Goal: Information Seeking & Learning: Learn about a topic

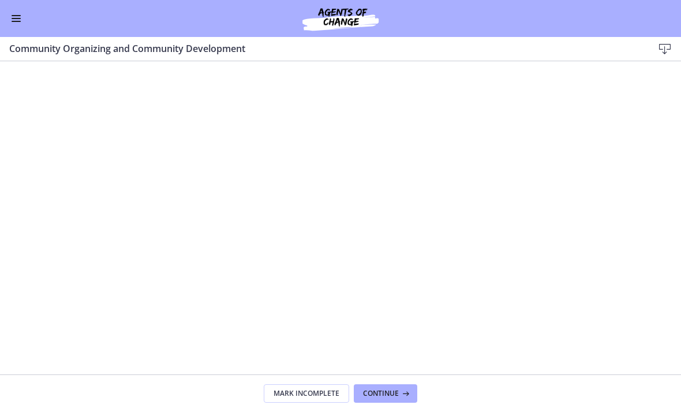
click at [22, 14] on button "Enable menu" at bounding box center [16, 19] width 14 height 14
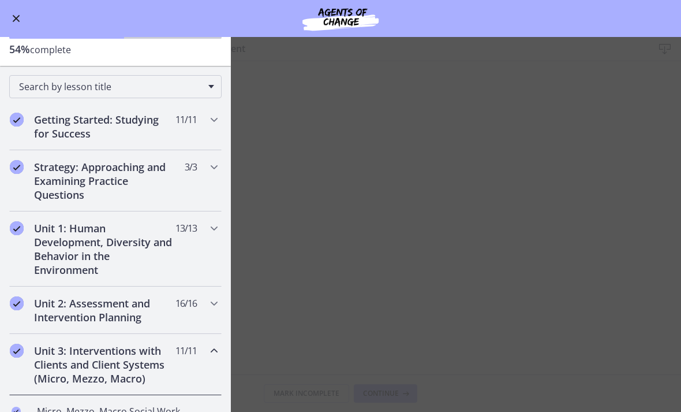
scroll to position [48, 0]
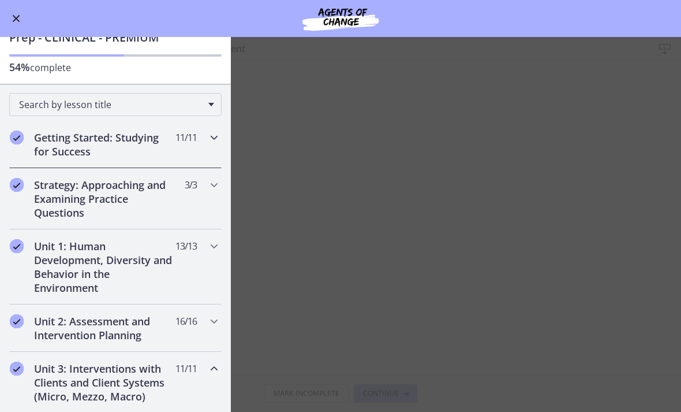
click at [211, 148] on div "Getting Started: Studying for Success 11 / 11 Completed" at bounding box center [115, 144] width 212 height 47
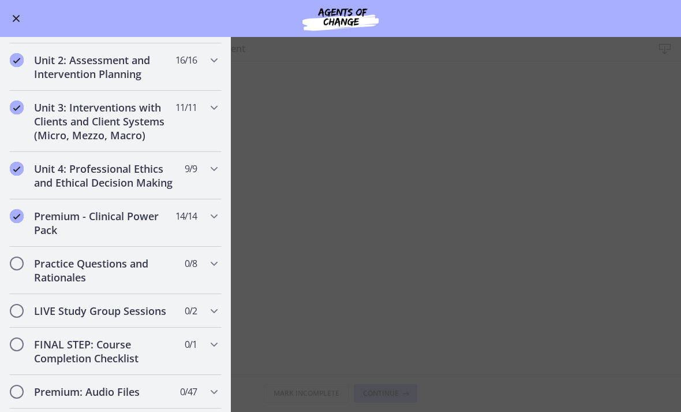
scroll to position [768, 0]
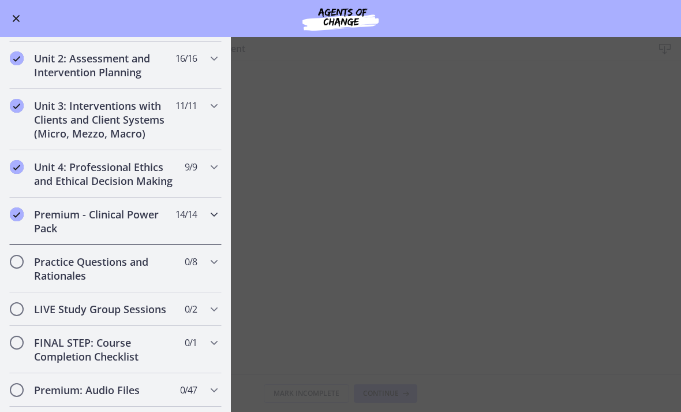
click at [216, 216] on icon "Chapters" at bounding box center [214, 214] width 14 height 14
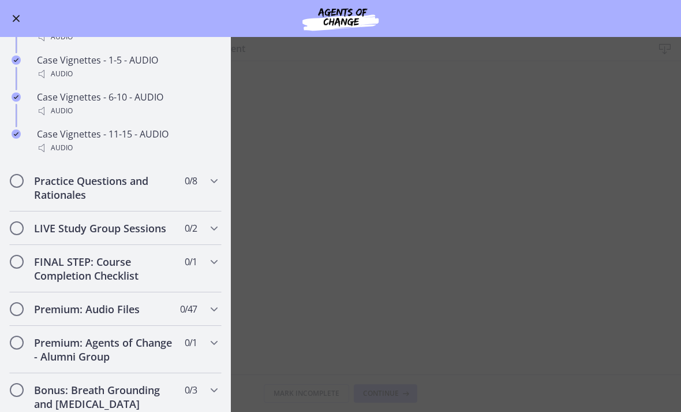
scroll to position [977, 0]
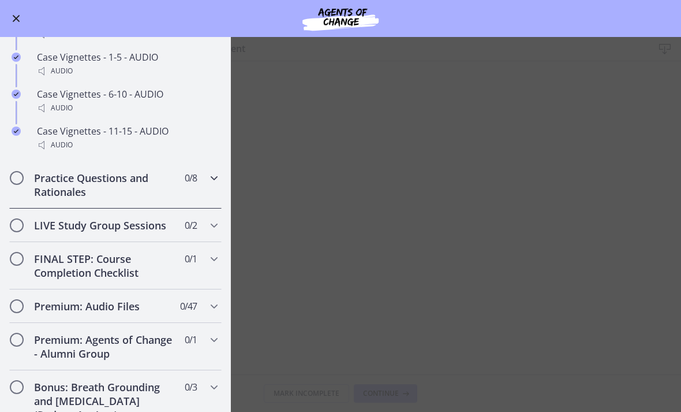
click at [212, 181] on icon "Chapters" at bounding box center [214, 178] width 14 height 14
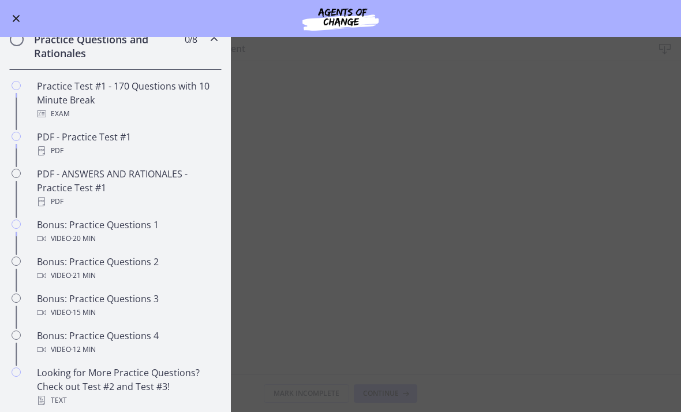
scroll to position [527, 0]
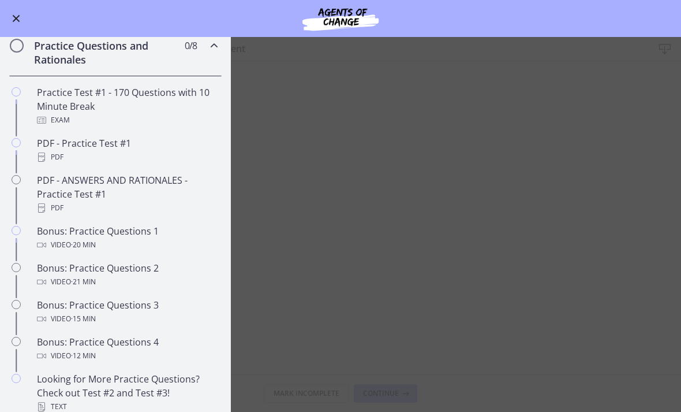
click at [191, 241] on div "Video · 20 min" at bounding box center [127, 245] width 180 height 14
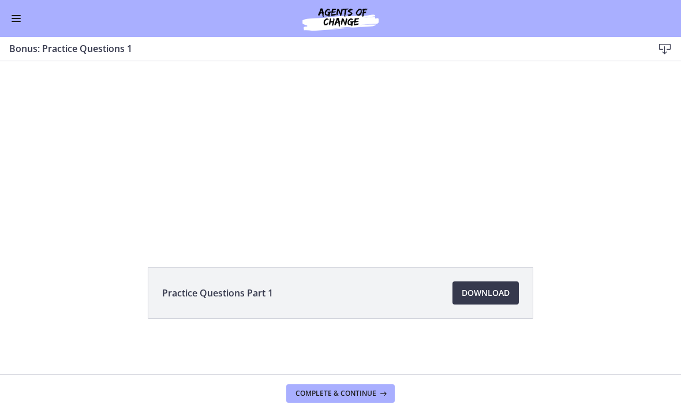
scroll to position [69, 0]
click at [504, 291] on span "Download Opens in a new window" at bounding box center [486, 293] width 48 height 14
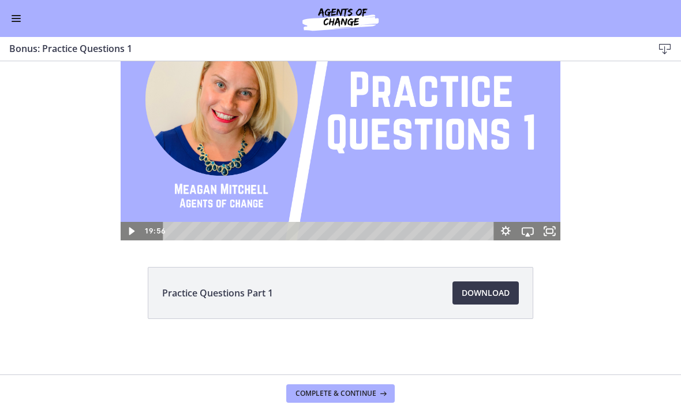
scroll to position [0, 0]
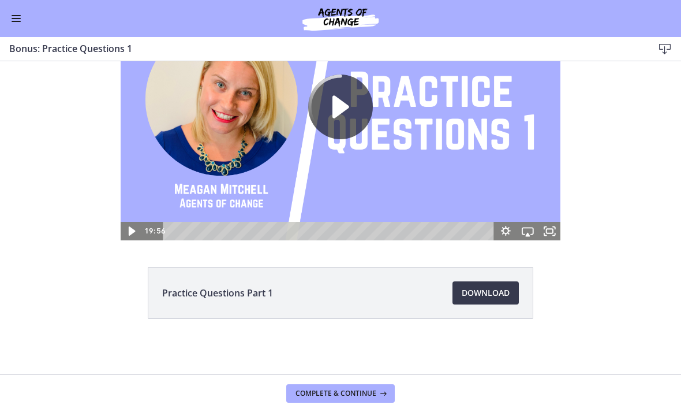
click at [135, 234] on icon "Play Video" at bounding box center [132, 231] width 27 height 22
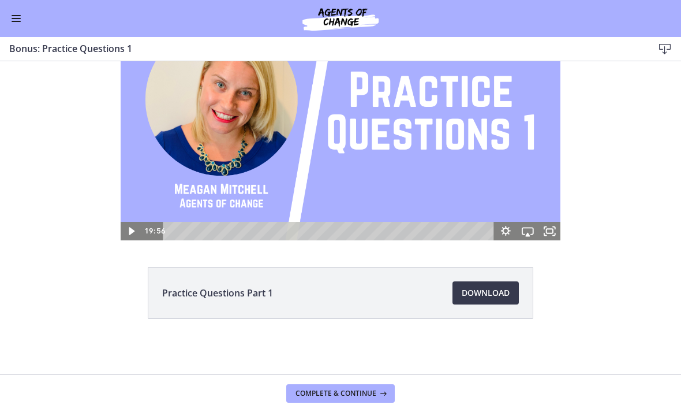
click at [140, 238] on icon "Play Video" at bounding box center [132, 231] width 22 height 18
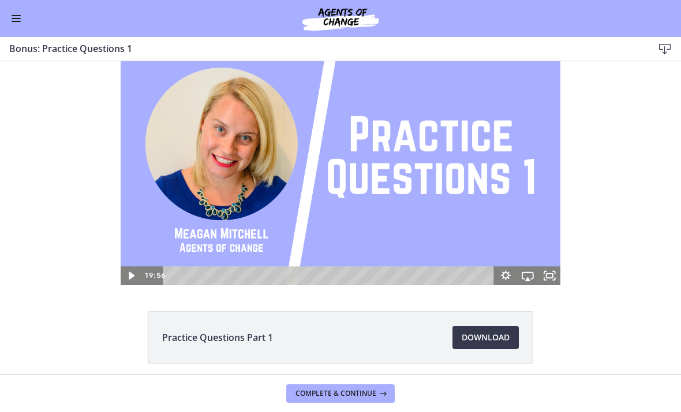
scroll to position [23, 0]
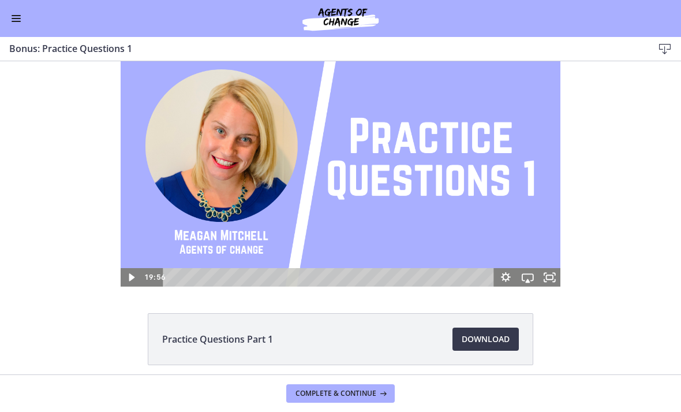
click at [137, 281] on icon "Play Video" at bounding box center [132, 277] width 22 height 18
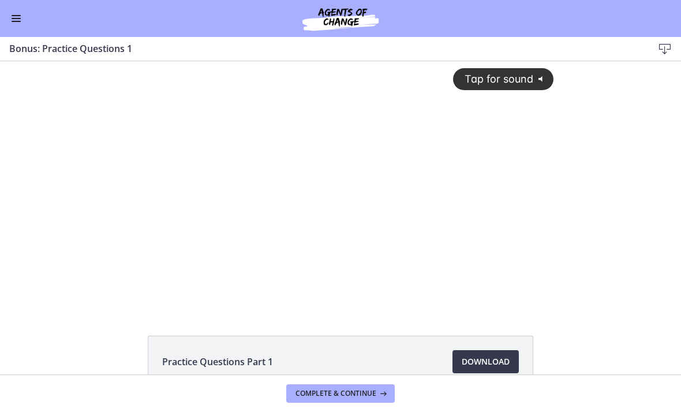
scroll to position [0, 0]
click at [305, 193] on div "Tap for sound @keyframes VOLUME_SMALL_WAVE_FLASH { 0% { opacity: 0; } 33% { opa…" at bounding box center [341, 175] width 440 height 229
click at [16, 24] on button "Enable menu" at bounding box center [16, 19] width 14 height 14
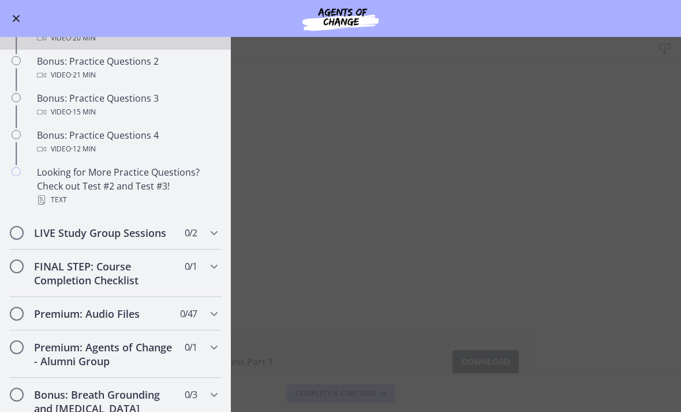
scroll to position [734, 0]
click at [182, 312] on span "0 / 47 Completed" at bounding box center [188, 313] width 17 height 14
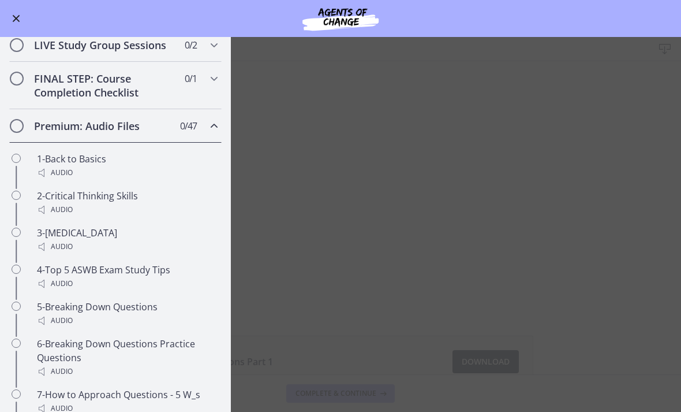
scroll to position [578, 0]
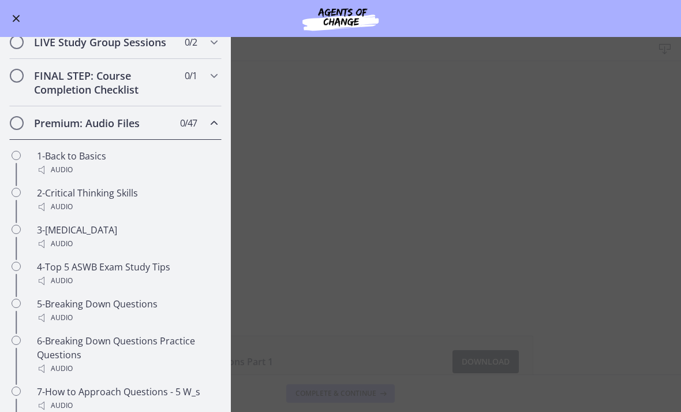
click at [163, 159] on div "1-Back to Basics Audio" at bounding box center [127, 163] width 180 height 28
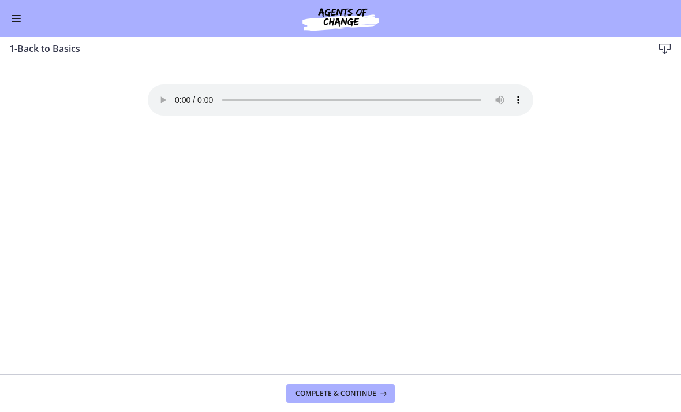
click at [21, 13] on button "Enable menu" at bounding box center [16, 19] width 14 height 14
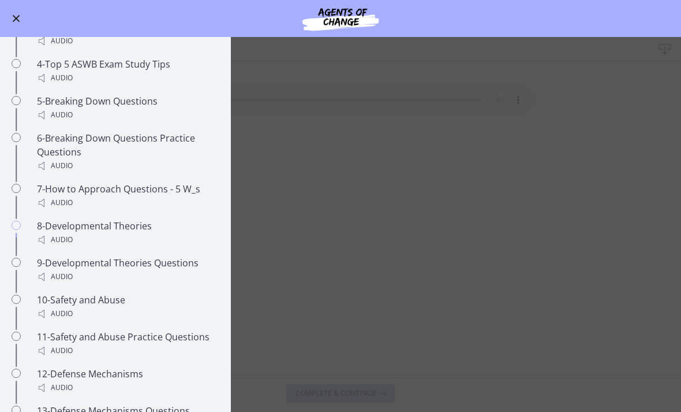
scroll to position [795, 0]
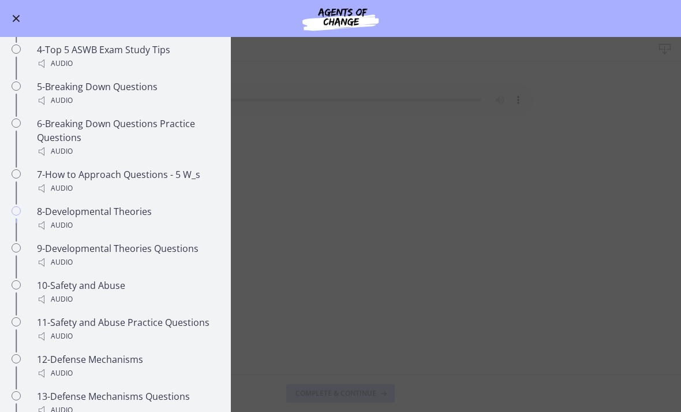
click at [177, 218] on div "8-Developmental Theories Audio" at bounding box center [127, 218] width 180 height 28
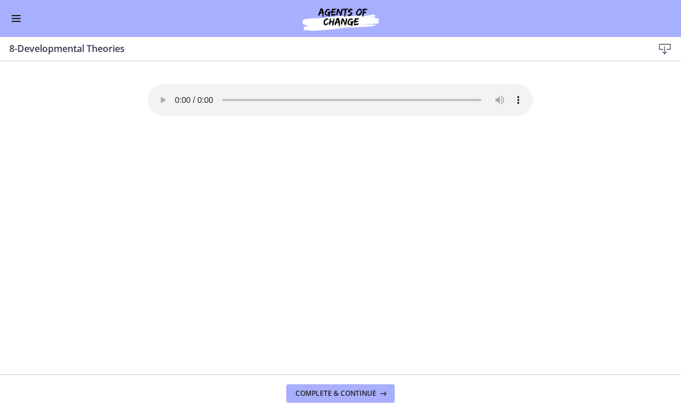
click at [15, 25] on button "Enable menu" at bounding box center [16, 19] width 14 height 14
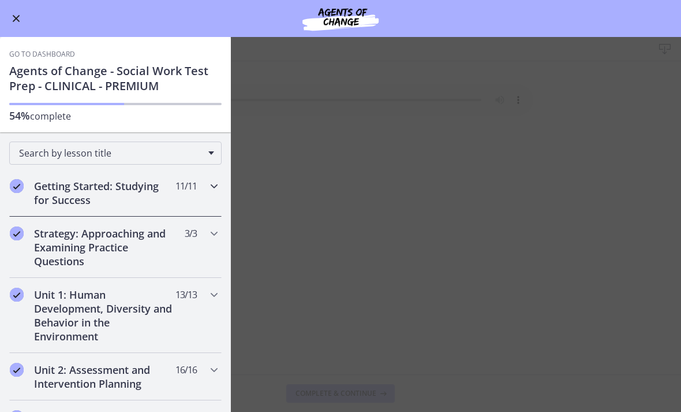
click at [65, 191] on h2 "Getting Started: Studying for Success" at bounding box center [104, 193] width 141 height 28
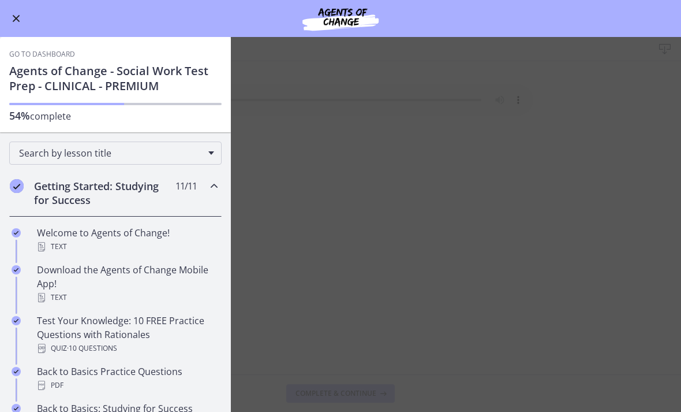
click at [204, 188] on div "Getting Started: Studying for Success 11 / 11 Completed" at bounding box center [115, 192] width 212 height 47
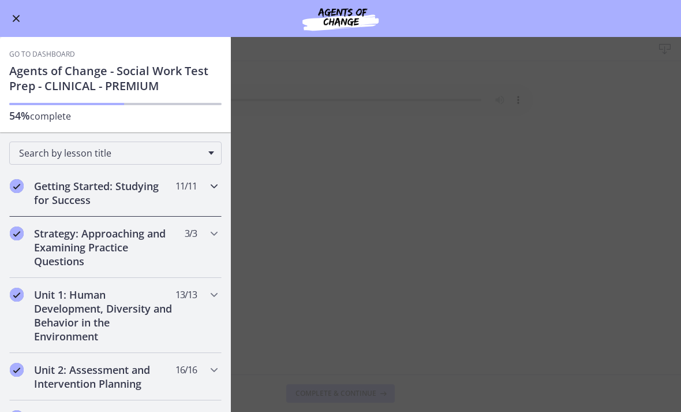
click at [210, 190] on icon "Chapters" at bounding box center [214, 186] width 14 height 14
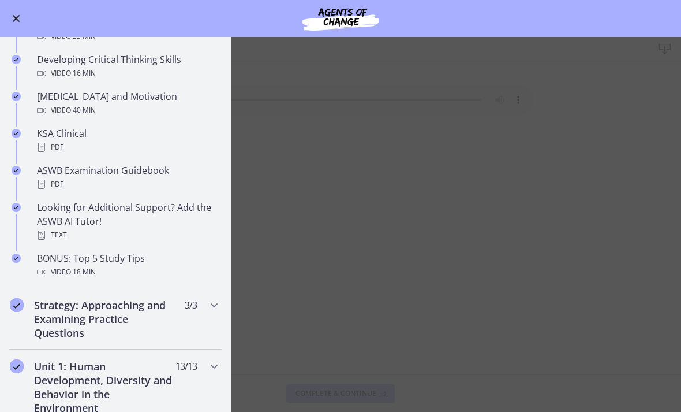
scroll to position [387, 0]
click at [211, 296] on div "Strategy: Approaching and Examining Practice Questions 3 / 3 Completed" at bounding box center [115, 317] width 212 height 61
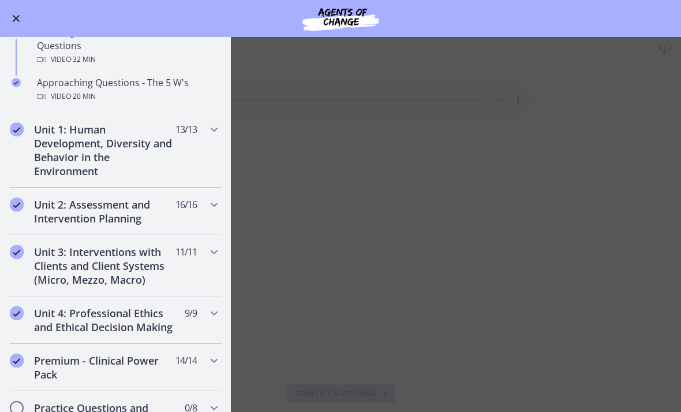
scroll to position [298, 0]
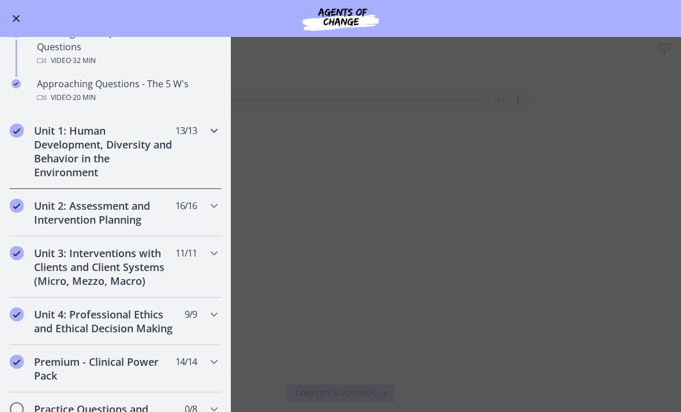
click at [214, 129] on icon "Chapters" at bounding box center [214, 131] width 14 height 14
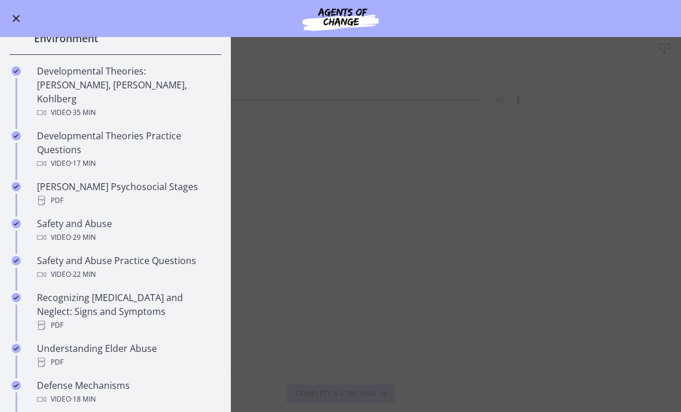
click at [59, 134] on div "Developmental Theories Practice Questions Video · 17 min" at bounding box center [127, 150] width 180 height 42
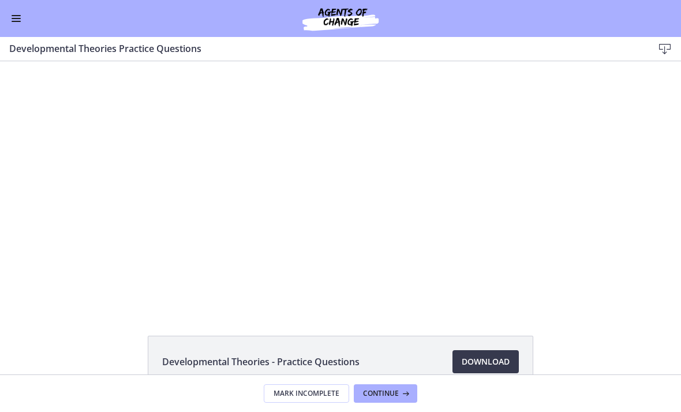
click at [165, 200] on div "Tap for sound @keyframes VOLUME_SMALL_WAVE_FLASH { 0% { opacity: 0; } 33% { opa…" at bounding box center [340, 185] width 435 height 248
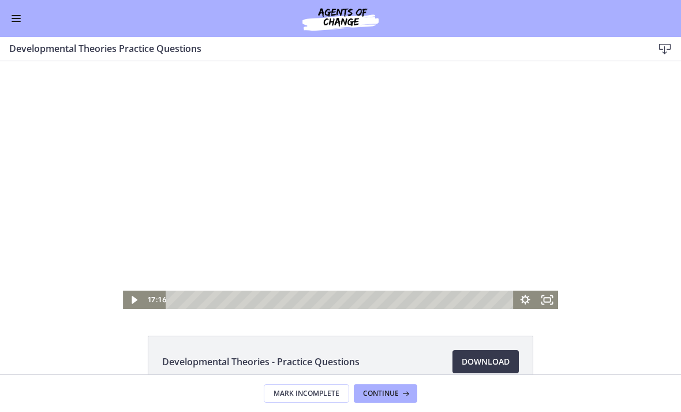
click at [6, 16] on div "Go to Dashboard" at bounding box center [340, 18] width 681 height 37
click at [10, 21] on button "Enable menu" at bounding box center [16, 19] width 14 height 14
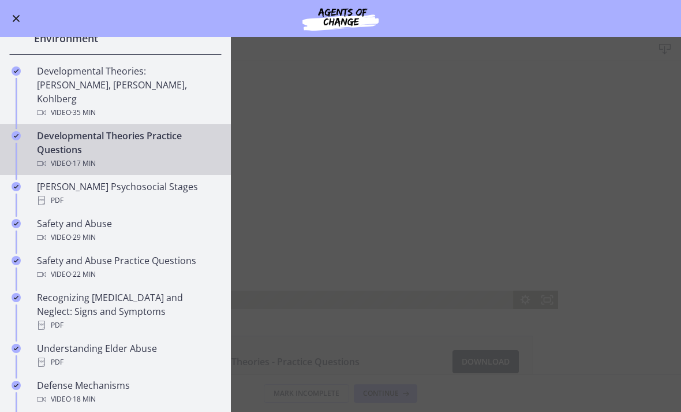
click at [44, 84] on div "Developmental Theories: [PERSON_NAME], [PERSON_NAME], Kohlberg Video · 35 min" at bounding box center [127, 91] width 180 height 55
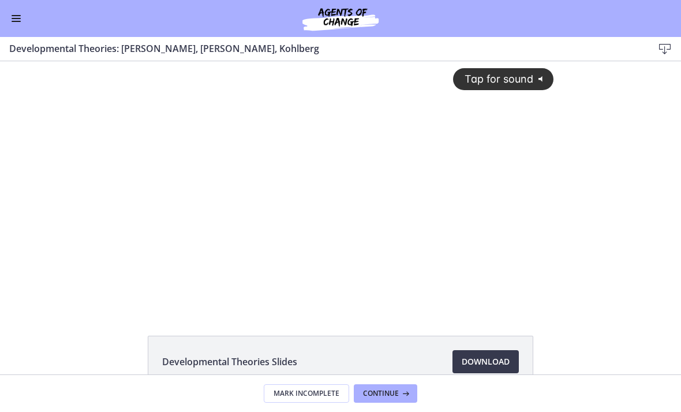
click at [322, 225] on div "Tap for sound @keyframes VOLUME_SMALL_WAVE_FLASH { 0% { opacity: 0; } 33% { opa…" at bounding box center [341, 175] width 440 height 229
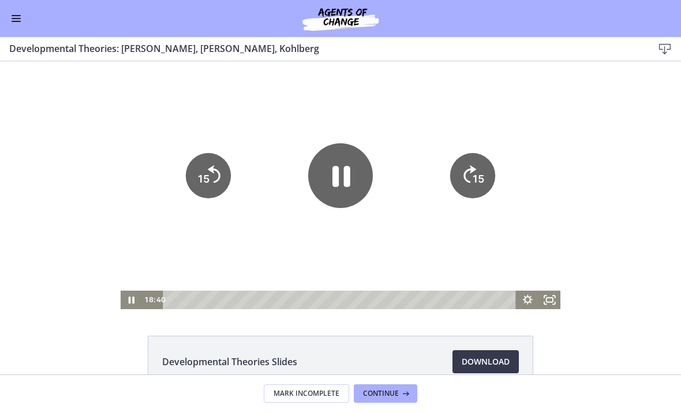
click at [596, 258] on div "Tap for sound @keyframes VOLUME_SMALL_WAVE_FLASH { 0% { opacity: 0; } 33% { opa…" at bounding box center [340, 185] width 681 height 248
click at [92, 271] on div "Tap for sound @keyframes VOLUME_SMALL_WAVE_FLASH { 0% { opacity: 0; } 33% { opa…" at bounding box center [340, 185] width 681 height 248
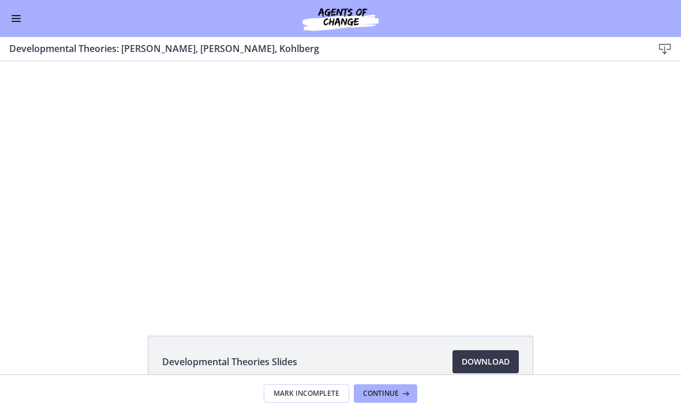
click at [546, 198] on div at bounding box center [341, 185] width 440 height 248
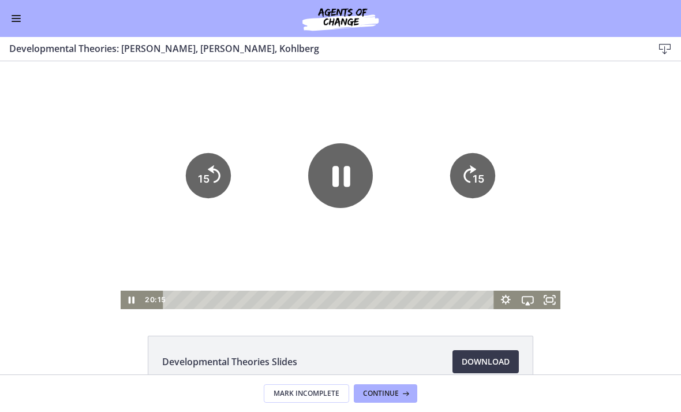
click at [20, 23] on button "Enable menu" at bounding box center [16, 19] width 14 height 14
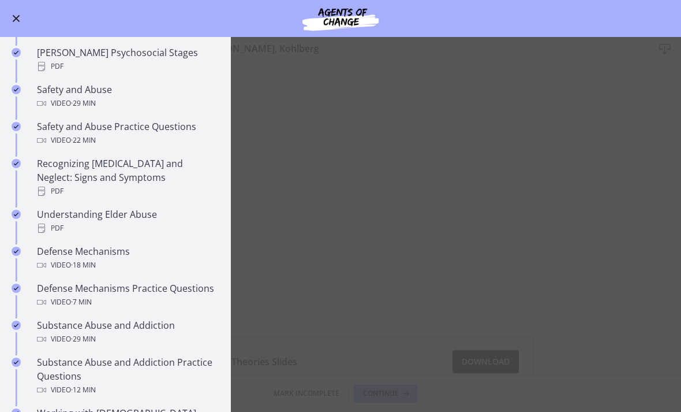
scroll to position [433, 0]
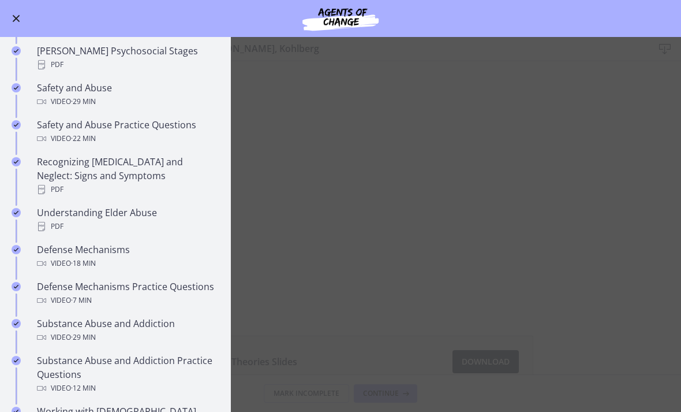
click at [185, 256] on div "Video · 18 min" at bounding box center [127, 263] width 180 height 14
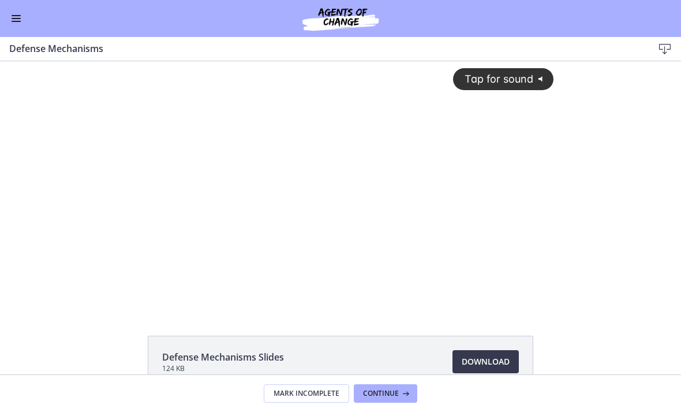
click at [5, 20] on div "Go to Dashboard" at bounding box center [340, 18] width 681 height 37
click at [10, 24] on button "Enable menu" at bounding box center [16, 19] width 14 height 14
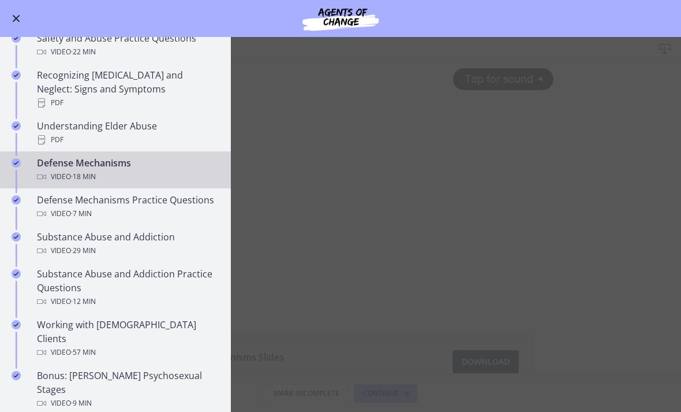
scroll to position [521, 0]
click at [183, 242] on div "Video · 29 min" at bounding box center [127, 249] width 180 height 14
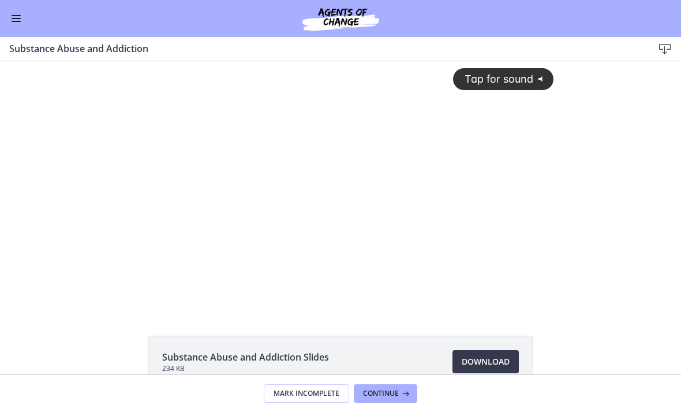
click at [354, 184] on div "Tap for sound @keyframes VOLUME_SMALL_WAVE_FLASH { 0% { opacity: 0; } 33% { opa…" at bounding box center [341, 175] width 440 height 229
click at [352, 181] on div at bounding box center [341, 185] width 440 height 248
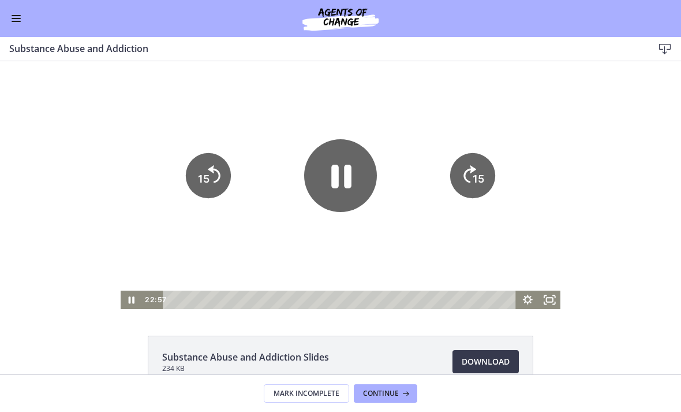
click at [334, 184] on icon "Pause" at bounding box center [341, 177] width 20 height 24
click at [22, 14] on button "Enable menu" at bounding box center [16, 19] width 14 height 14
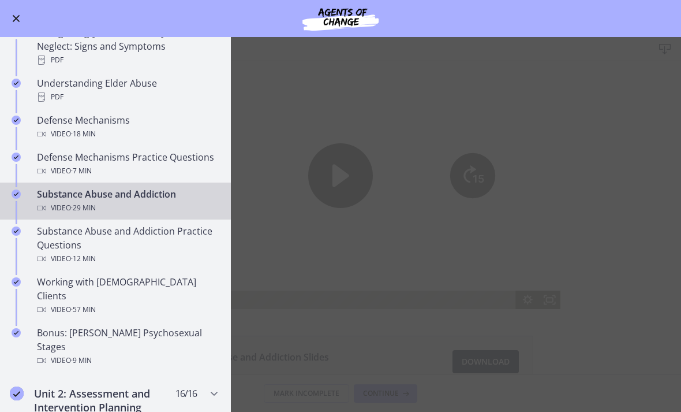
scroll to position [564, 0]
click at [168, 301] on div "Video · 57 min" at bounding box center [127, 308] width 180 height 14
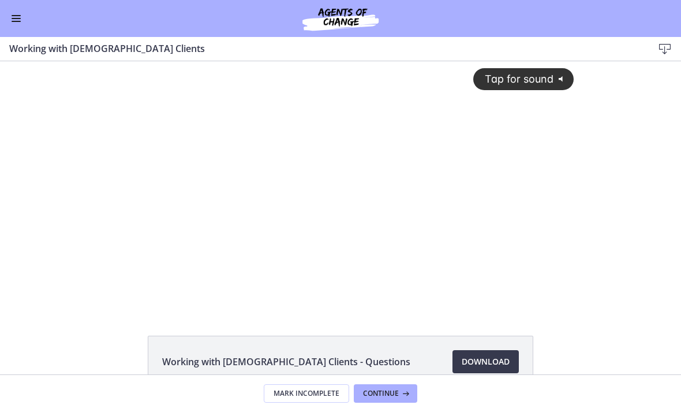
click at [278, 238] on div "Tap for sound @keyframes VOLUME_SMALL_WAVE_FLASH { 0% { opacity: 0; } 33% { opa…" at bounding box center [340, 175] width 480 height 229
click at [528, 298] on div "Tap for sound @keyframes VOLUME_SMALL_WAVE_FLASH { 0% { opacity: 0; } 33% { opa…" at bounding box center [340, 185] width 480 height 248
click at [363, 238] on div "Tap for sound @keyframes VOLUME_SMALL_WAVE_FLASH { 0% { opacity: 0; } 33% { opa…" at bounding box center [340, 185] width 480 height 248
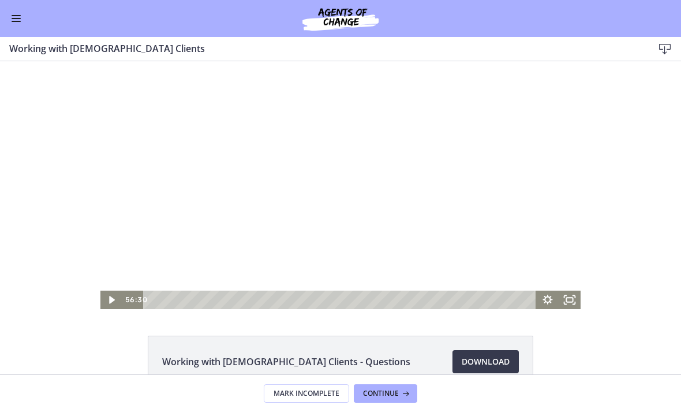
click at [328, 231] on div at bounding box center [340, 185] width 480 height 248
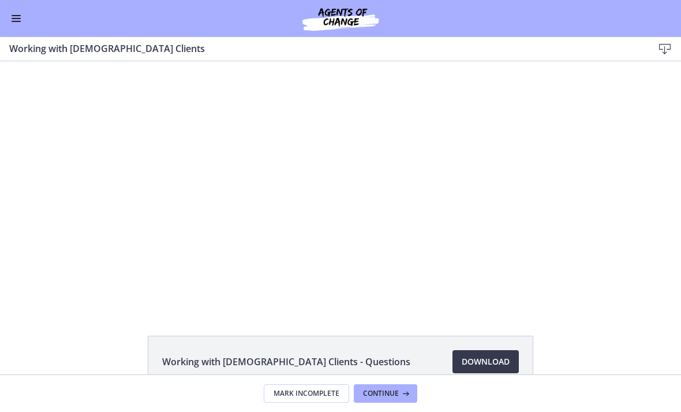
click at [292, 214] on div at bounding box center [340, 185] width 480 height 248
click at [378, 216] on div at bounding box center [340, 185] width 480 height 248
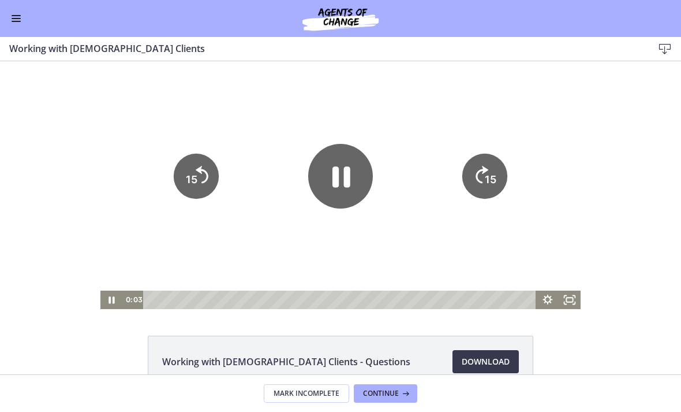
click at [567, 294] on icon "Fullscreen" at bounding box center [570, 299] width 22 height 18
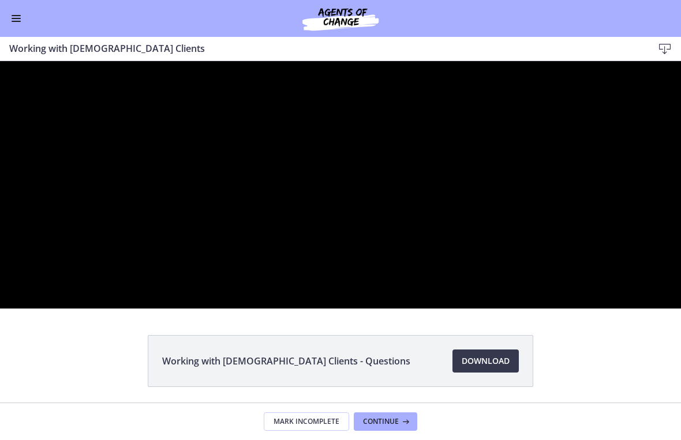
click at [301, 279] on div at bounding box center [340, 185] width 681 height 248
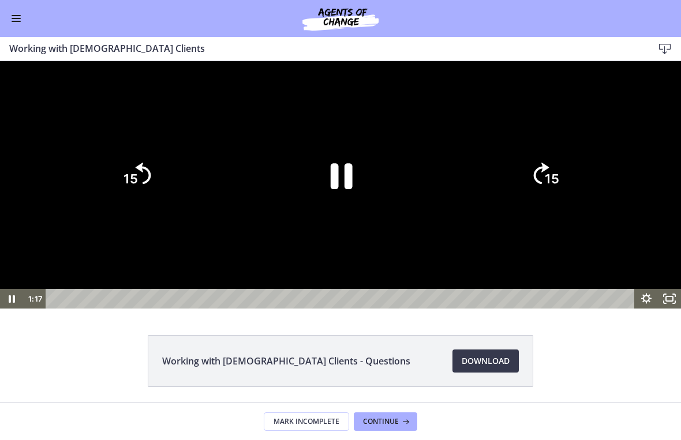
click at [331, 189] on icon "Pause" at bounding box center [342, 176] width 22 height 26
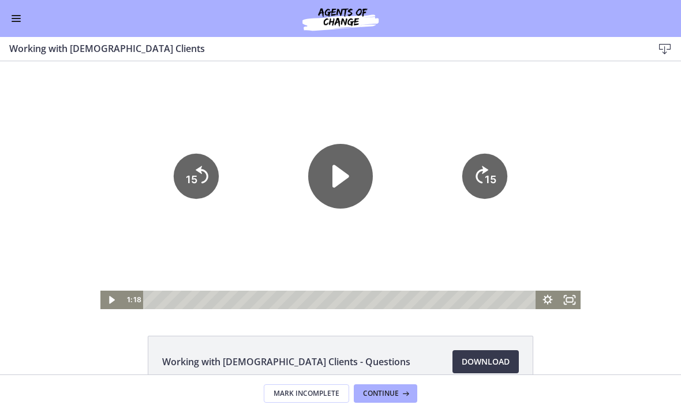
click at [14, 31] on div "Go to Dashboard" at bounding box center [340, 18] width 681 height 37
click at [15, 18] on span "Enable menu" at bounding box center [16, 18] width 9 height 1
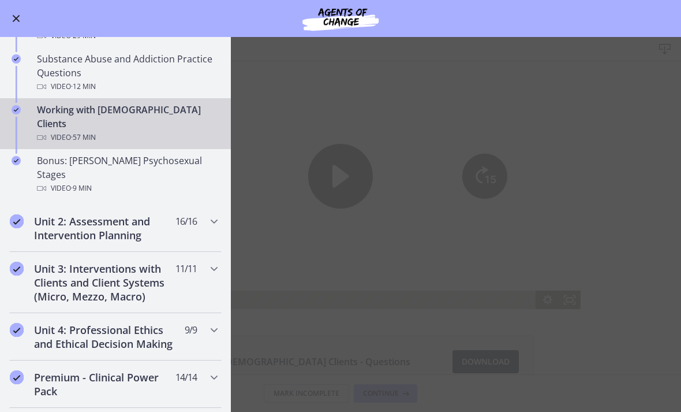
scroll to position [746, 0]
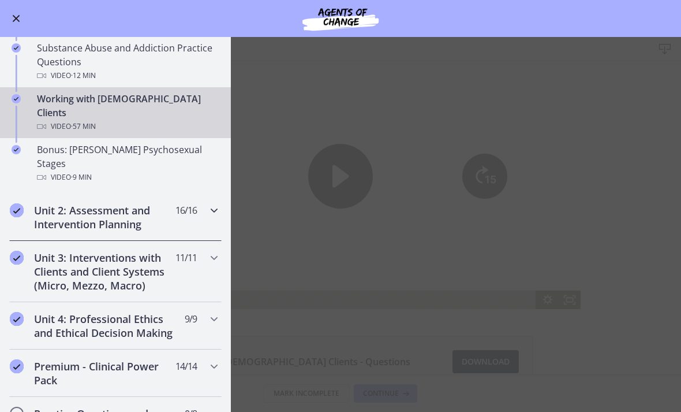
click at [200, 193] on div "Unit 2: Assessment and Intervention Planning 16 / 16 Completed" at bounding box center [115, 216] width 212 height 47
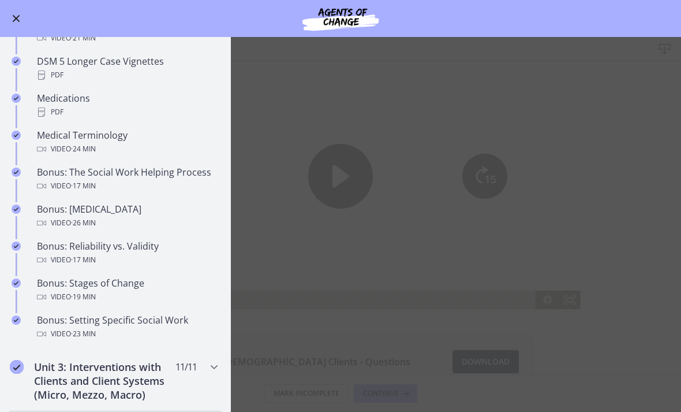
scroll to position [794, 0]
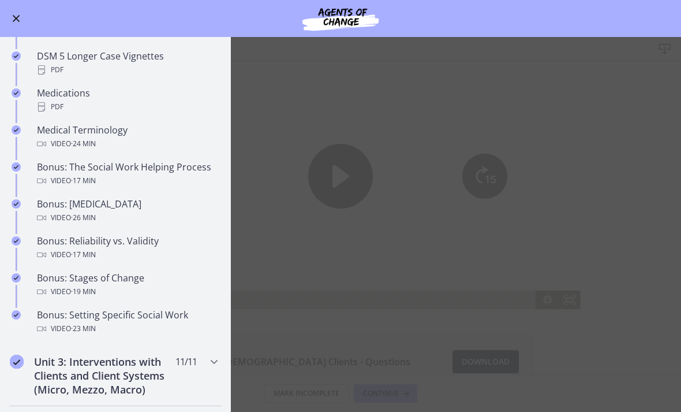
click at [71, 173] on div "Bonus: The Social Work Helping Process Video · 17 min" at bounding box center [127, 174] width 180 height 28
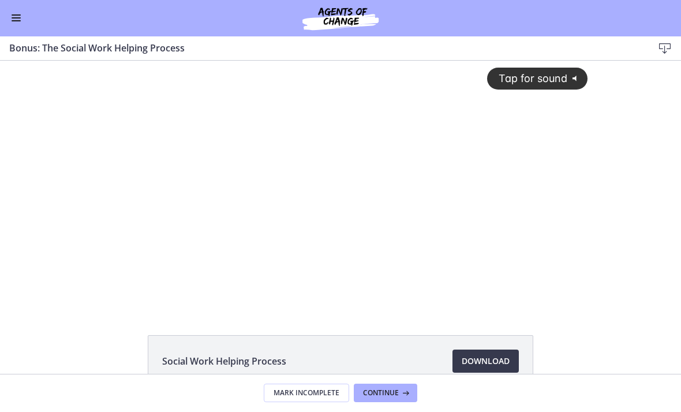
click at [317, 201] on div "Tap for sound @keyframes VOLUME_SMALL_WAVE_FLASH { 0% { opacity: 0; } 33% { opa…" at bounding box center [341, 175] width 508 height 229
click at [516, 285] on div at bounding box center [341, 185] width 508 height 248
click at [4, 18] on div "Go to Dashboard" at bounding box center [340, 18] width 681 height 37
click at [14, 30] on div "Go to Dashboard" at bounding box center [340, 18] width 681 height 37
click at [16, 22] on button "Enable menu" at bounding box center [16, 19] width 14 height 14
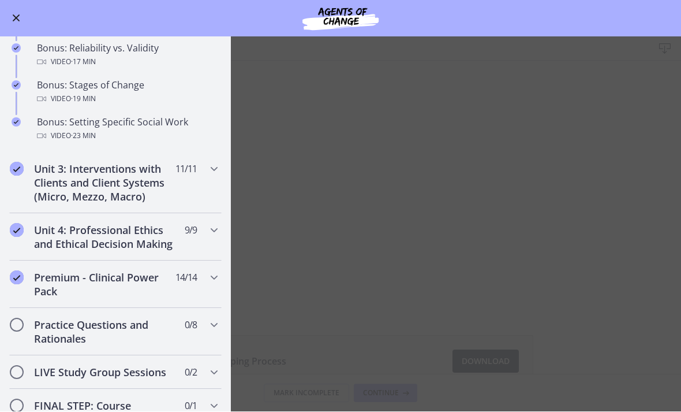
scroll to position [988, 0]
click at [219, 170] on icon "Chapters" at bounding box center [214, 168] width 14 height 14
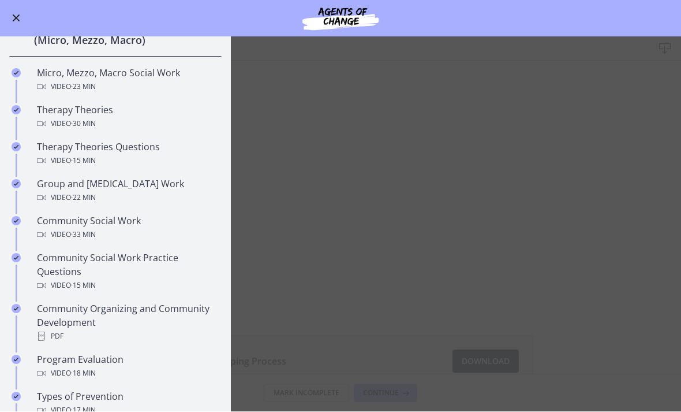
scroll to position [406, 0]
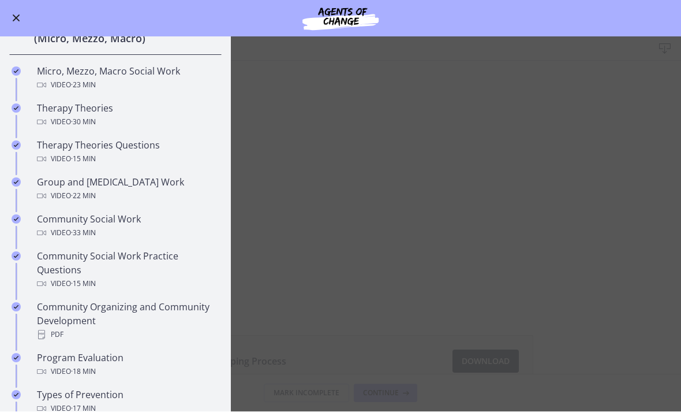
click at [171, 76] on div "Micro, Mezzo, Macro Social Work Video · 23 min" at bounding box center [127, 79] width 180 height 28
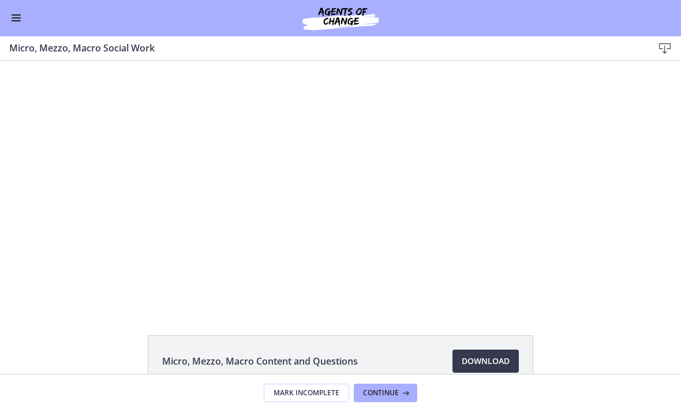
click at [192, 219] on div at bounding box center [341, 185] width 492 height 248
click at [178, 209] on div at bounding box center [341, 185] width 492 height 248
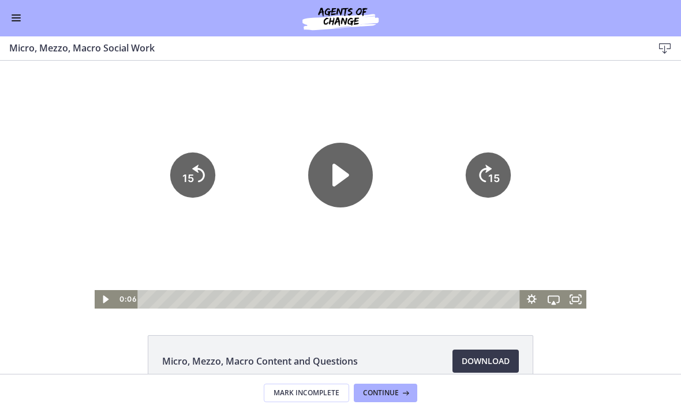
click at [350, 175] on icon "Play Video" at bounding box center [340, 175] width 65 height 65
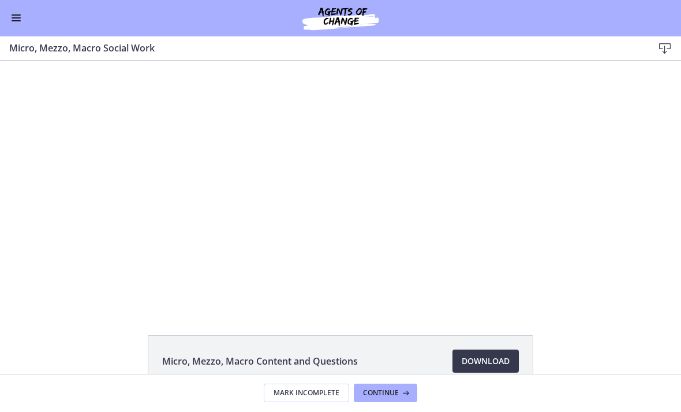
click at [360, 237] on div at bounding box center [341, 185] width 492 height 248
click at [375, 266] on div at bounding box center [341, 185] width 492 height 248
click at [346, 183] on div at bounding box center [341, 185] width 492 height 248
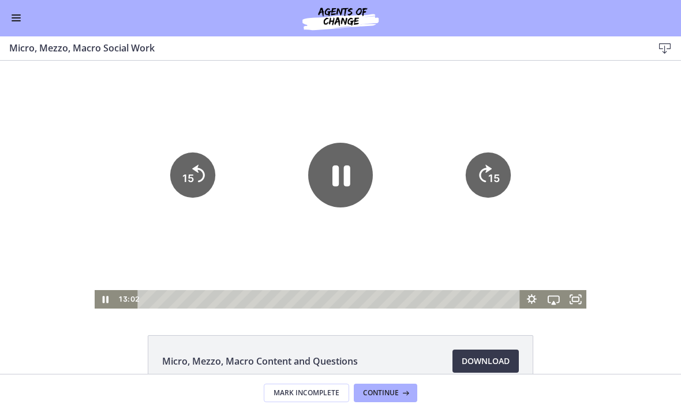
click at [348, 184] on icon "Pause" at bounding box center [341, 176] width 18 height 21
click at [7, 21] on div "Go to Dashboard" at bounding box center [340, 18] width 681 height 37
click at [24, 8] on div "Go to Dashboard" at bounding box center [340, 18] width 681 height 37
click at [13, 18] on span "Enable menu" at bounding box center [16, 18] width 9 height 1
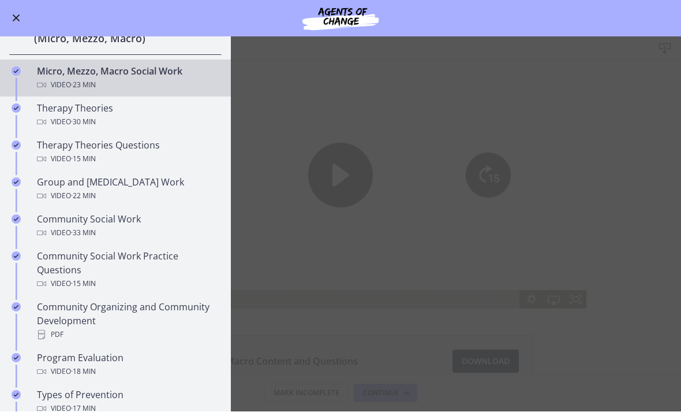
click at [189, 124] on div "Video · 30 min" at bounding box center [127, 122] width 180 height 14
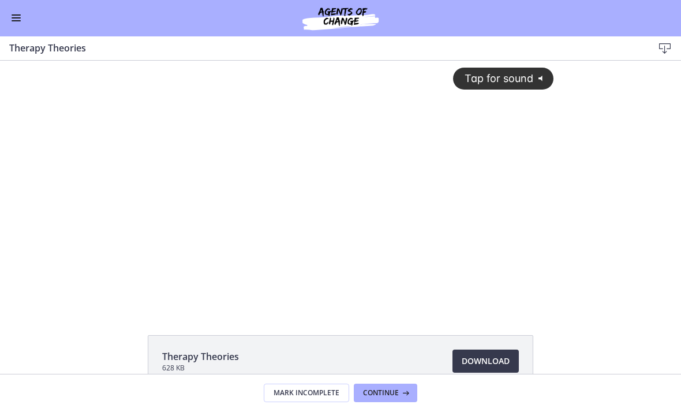
click at [347, 181] on div "Tap for sound @keyframes VOLUME_SMALL_WAVE_FLASH { 0% { opacity: 0; } 33% { opa…" at bounding box center [341, 175] width 440 height 229
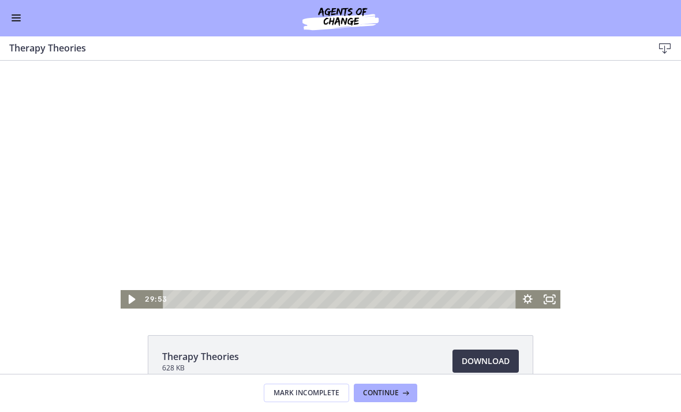
click at [129, 299] on icon "Play Video" at bounding box center [132, 298] width 7 height 9
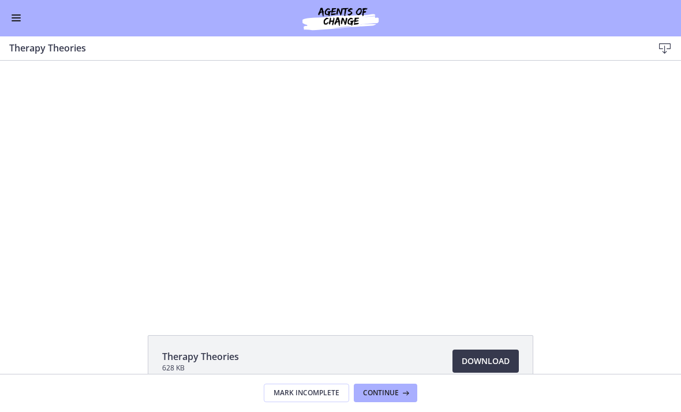
click at [355, 190] on div at bounding box center [341, 185] width 440 height 248
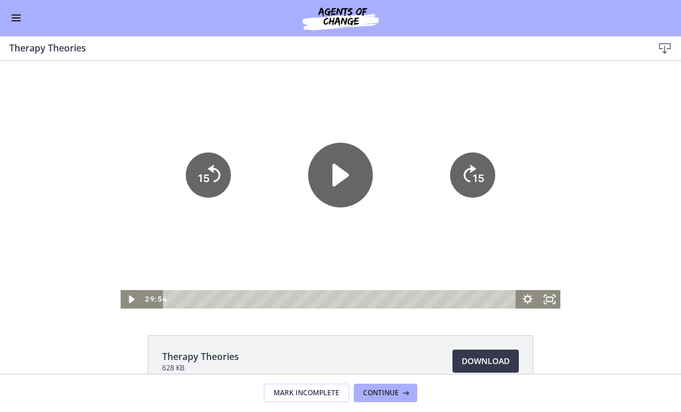
click at [132, 306] on icon "Play Video" at bounding box center [132, 299] width 22 height 18
click at [557, 301] on icon "Fullscreen" at bounding box center [550, 299] width 22 height 18
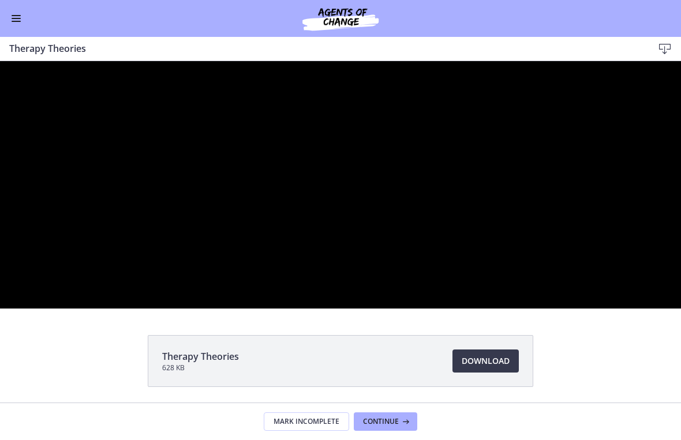
click at [315, 270] on div at bounding box center [340, 185] width 681 height 248
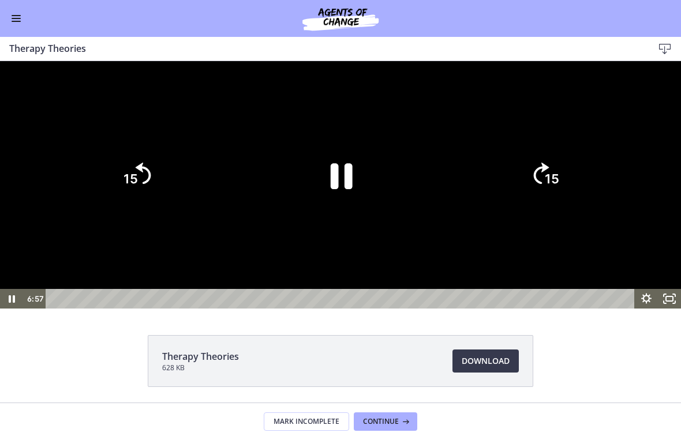
click at [339, 215] on icon "Pause" at bounding box center [341, 176] width 80 height 80
click at [352, 215] on icon "Play Video" at bounding box center [341, 176] width 80 height 80
click at [409, 309] on div at bounding box center [340, 185] width 681 height 248
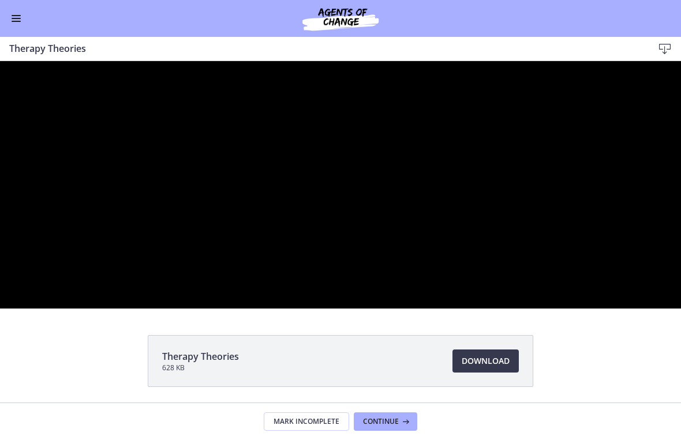
click at [310, 309] on div at bounding box center [340, 185] width 681 height 248
click at [339, 215] on icon "Pause" at bounding box center [341, 176] width 80 height 80
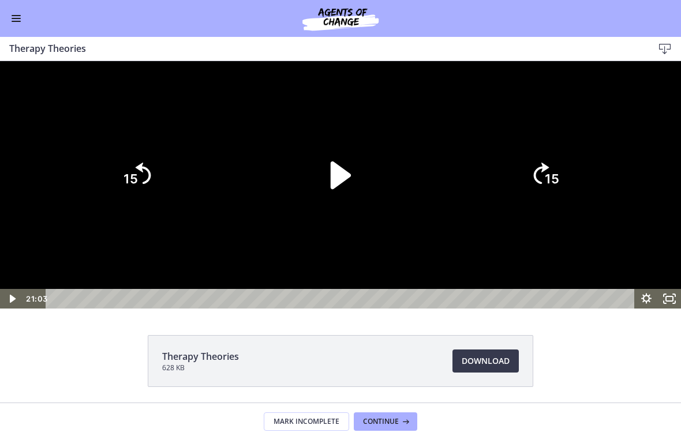
click at [356, 215] on icon "Play Video" at bounding box center [341, 176] width 80 height 80
click at [315, 309] on div at bounding box center [340, 185] width 681 height 248
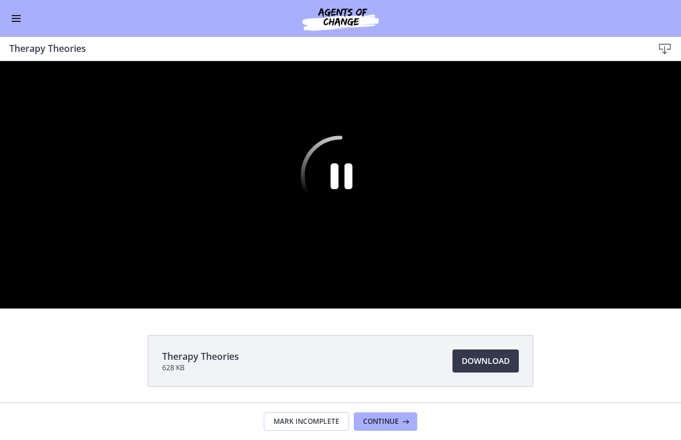
click at [409, 309] on div at bounding box center [340, 185] width 681 height 248
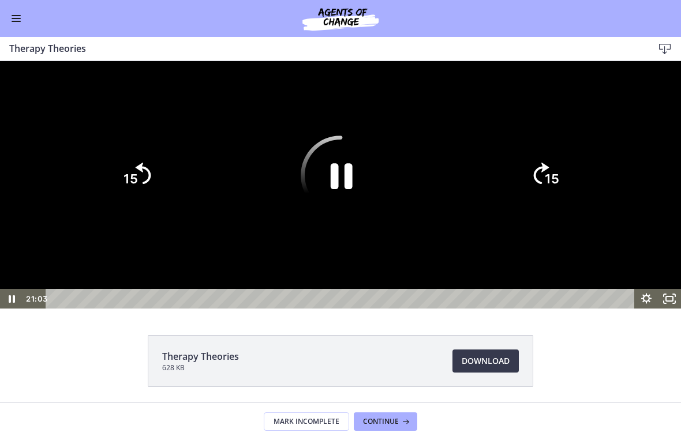
click at [555, 186] on tspan "15" at bounding box center [552, 178] width 14 height 15
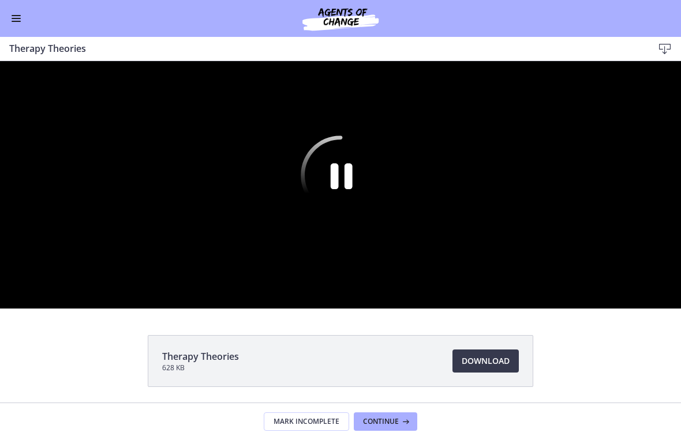
click at [452, 309] on div at bounding box center [340, 185] width 681 height 248
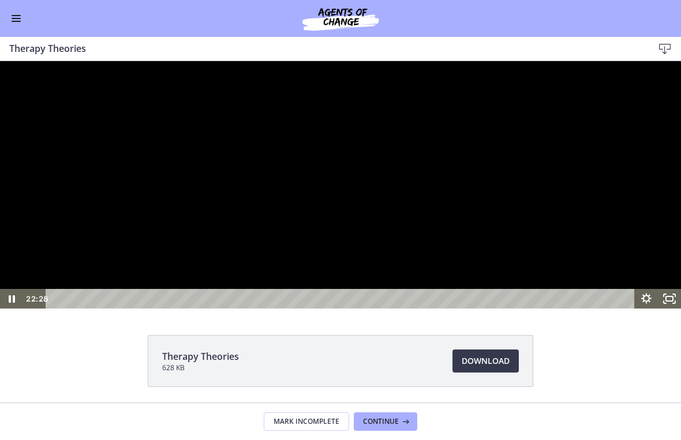
click at [399, 309] on div at bounding box center [340, 185] width 681 height 248
click at [365, 215] on icon "Pause" at bounding box center [341, 176] width 80 height 80
click at [357, 220] on icon "Pause" at bounding box center [340, 174] width 89 height 89
click at [11, 309] on icon "Play Video" at bounding box center [12, 299] width 23 height 20
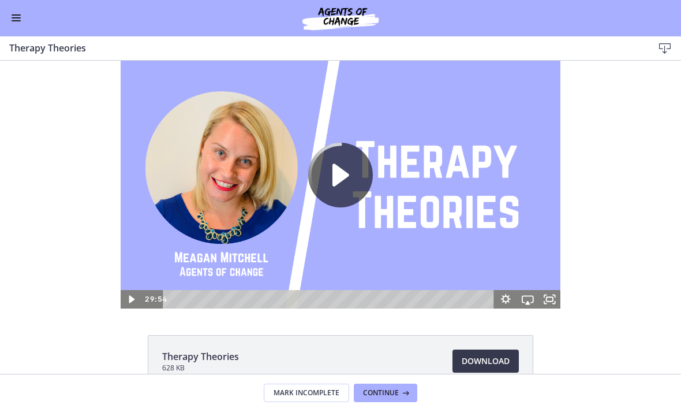
click at [133, 311] on div "Therapy Theories 628 KB Download Opens in a new window" at bounding box center [340, 217] width 681 height 313
click at [136, 303] on icon "Play Video" at bounding box center [132, 299] width 27 height 22
click at [136, 306] on icon "Play Video" at bounding box center [132, 299] width 22 height 18
click at [362, 167] on icon "Play Video" at bounding box center [340, 175] width 73 height 73
click at [138, 300] on icon "Play Video" at bounding box center [132, 299] width 27 height 22
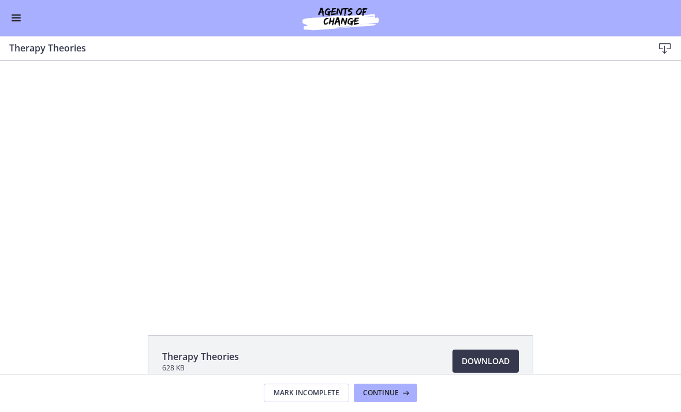
click at [331, 175] on div at bounding box center [341, 185] width 440 height 248
click at [358, 204] on div at bounding box center [341, 185] width 440 height 248
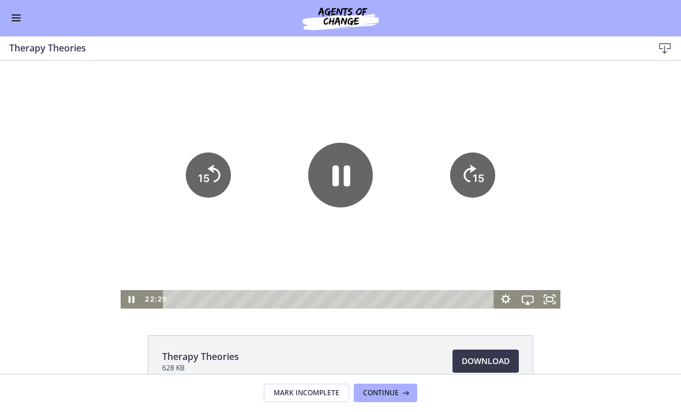
click at [222, 171] on icon "15" at bounding box center [208, 174] width 45 height 45
click at [216, 178] on icon "15" at bounding box center [208, 174] width 51 height 51
click at [213, 180] on icon "15" at bounding box center [208, 175] width 45 height 45
click at [212, 180] on icon "Skip back 15 seconds" at bounding box center [214, 174] width 13 height 17
click at [214, 180] on icon "15" at bounding box center [208, 175] width 45 height 45
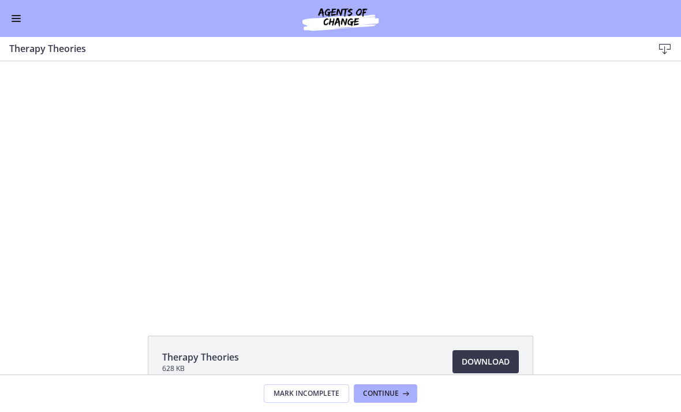
click at [415, 192] on div at bounding box center [341, 185] width 440 height 248
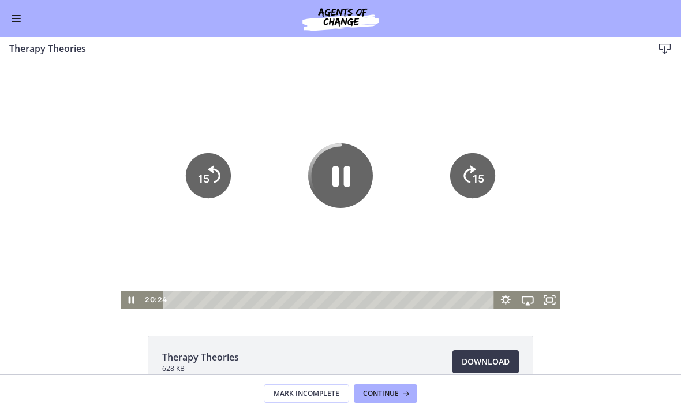
click at [477, 179] on tspan "15" at bounding box center [479, 179] width 12 height 12
click at [483, 181] on tspan "15" at bounding box center [479, 179] width 12 height 12
click at [484, 185] on tspan "15" at bounding box center [479, 179] width 12 height 12
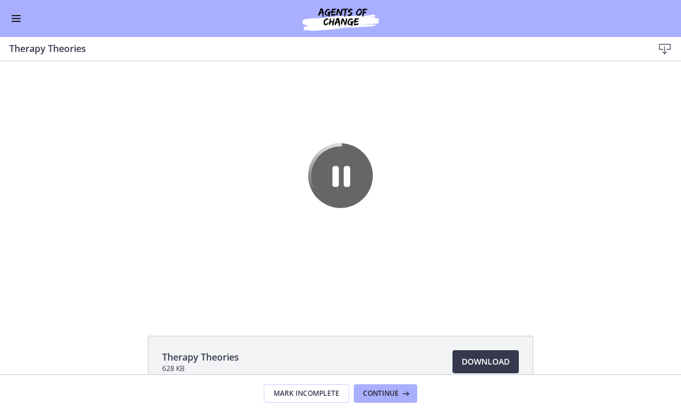
click at [628, 143] on div "The video is loading... Tap for sound @keyframes VOLUME_SMALL_WAVE_FLASH { 0% {…" at bounding box center [340, 185] width 681 height 248
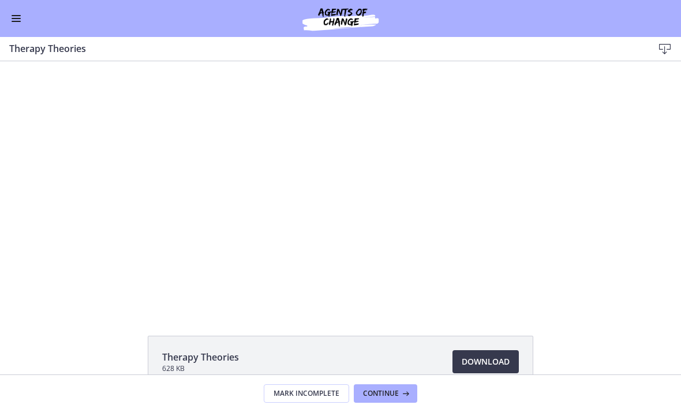
click at [508, 262] on div at bounding box center [341, 185] width 440 height 248
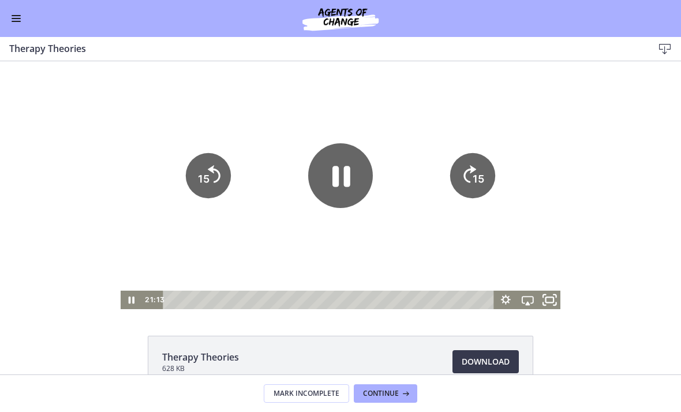
click at [550, 304] on icon "Fullscreen" at bounding box center [550, 300] width 27 height 22
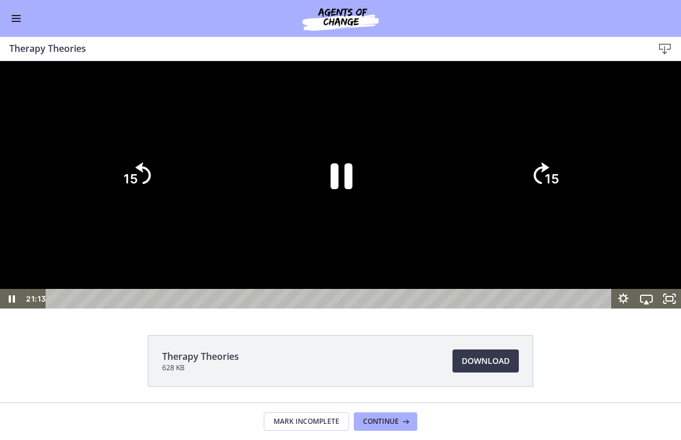
click at [571, 309] on div at bounding box center [340, 185] width 681 height 248
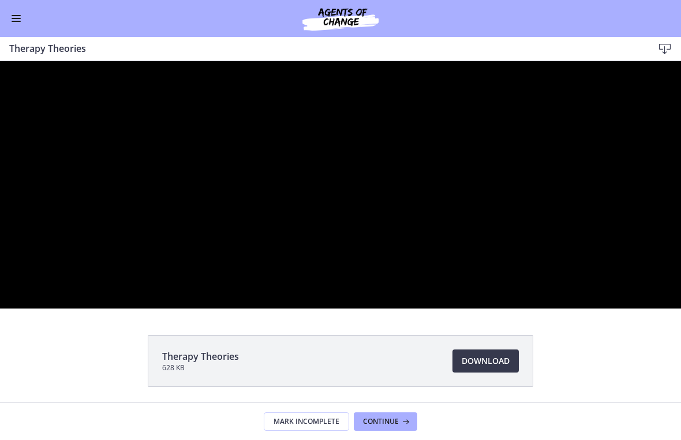
click at [499, 227] on div at bounding box center [340, 185] width 681 height 248
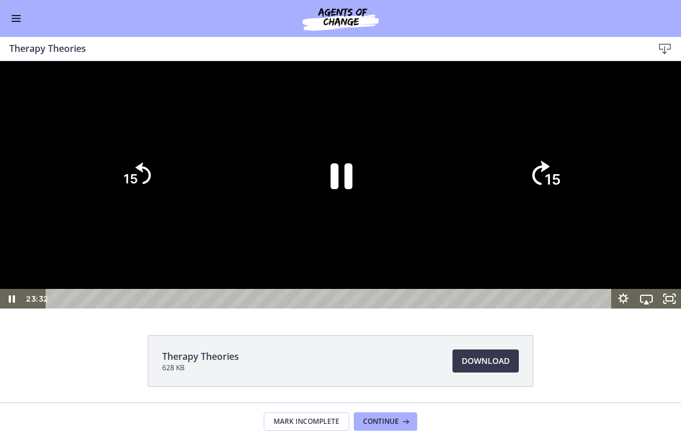
click at [556, 188] on tspan "15" at bounding box center [553, 179] width 16 height 17
click at [552, 203] on icon "15" at bounding box center [544, 174] width 55 height 55
click at [552, 206] on icon "15" at bounding box center [545, 175] width 62 height 62
click at [556, 186] on tspan "15" at bounding box center [552, 178] width 14 height 15
click at [556, 188] on tspan "15" at bounding box center [553, 179] width 16 height 17
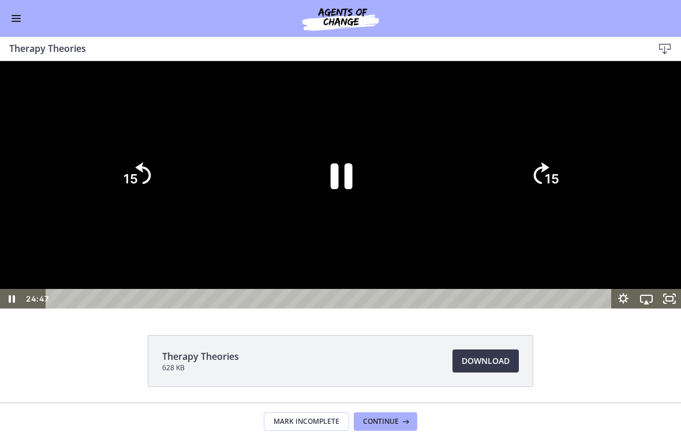
click at [550, 186] on tspan "15" at bounding box center [552, 178] width 14 height 15
click at [552, 203] on icon "15" at bounding box center [544, 174] width 55 height 55
click at [551, 161] on icon "15" at bounding box center [544, 126] width 69 height 69
click at [556, 203] on icon "15" at bounding box center [544, 174] width 55 height 55
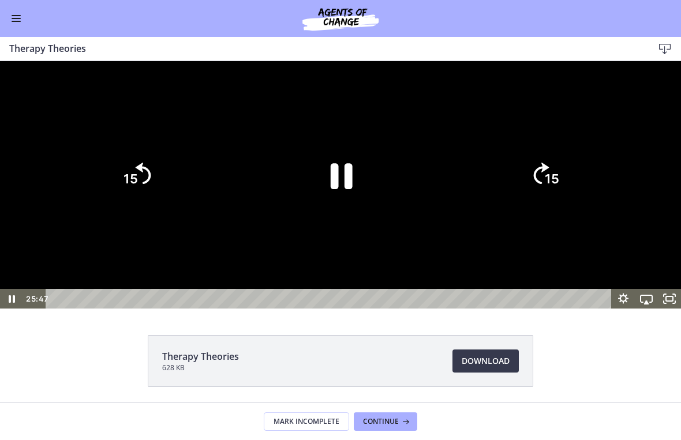
click at [556, 161] on icon "15" at bounding box center [544, 126] width 69 height 69
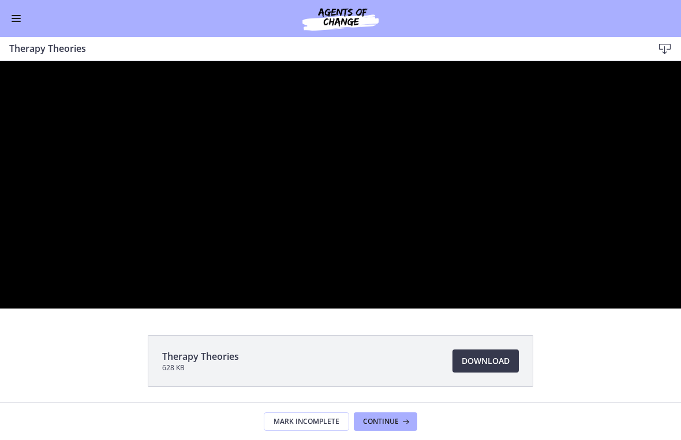
click at [556, 309] on div at bounding box center [340, 185] width 681 height 248
click at [405, 287] on div at bounding box center [340, 185] width 681 height 248
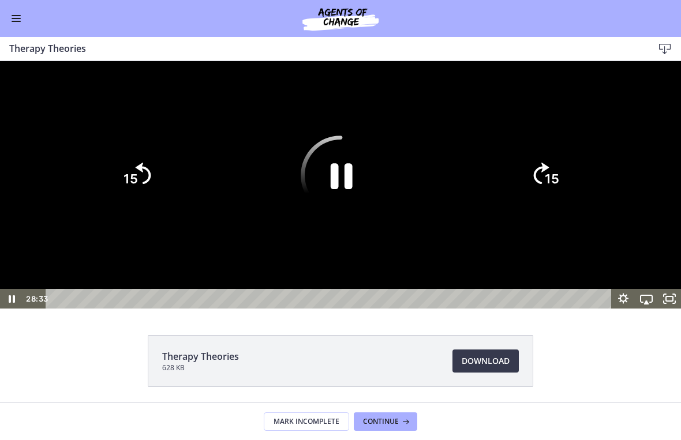
click at [347, 215] on icon "Pause" at bounding box center [341, 176] width 80 height 80
click at [351, 189] on icon "Play Video" at bounding box center [341, 175] width 20 height 28
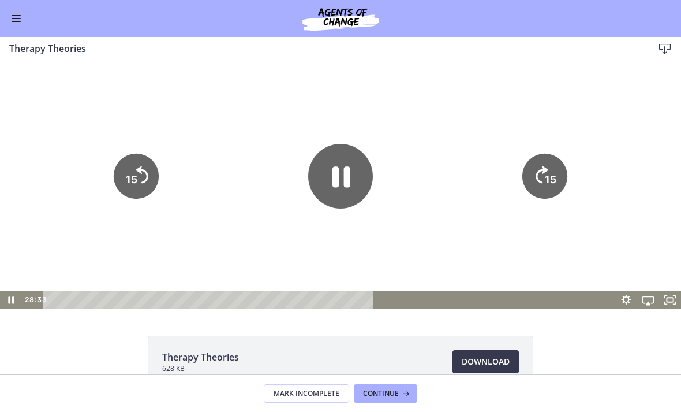
click at [17, 20] on button "Enable menu" at bounding box center [16, 19] width 14 height 14
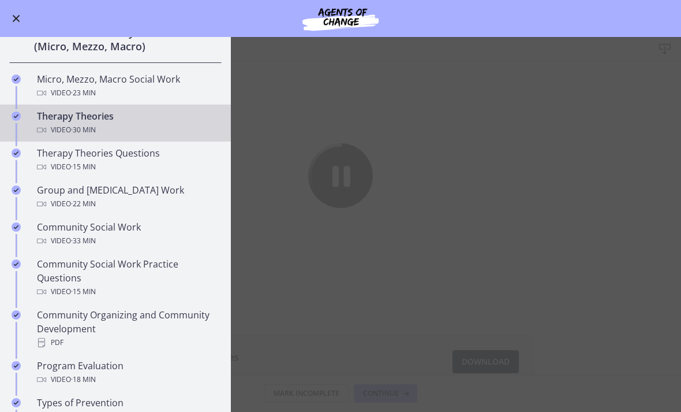
scroll to position [402, 0]
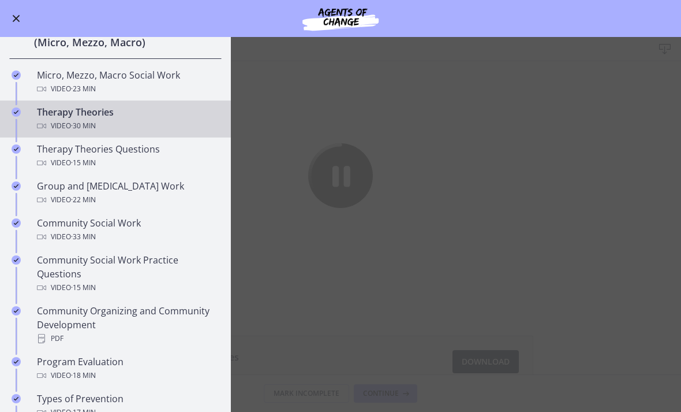
click at [62, 195] on div "Video · 22 min" at bounding box center [127, 200] width 180 height 14
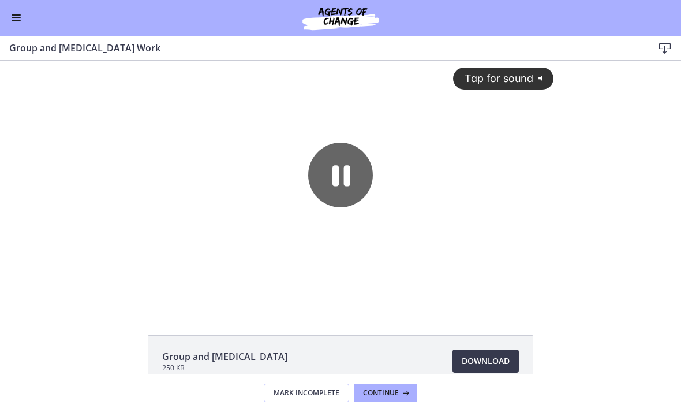
click at [128, 299] on div at bounding box center [341, 185] width 440 height 248
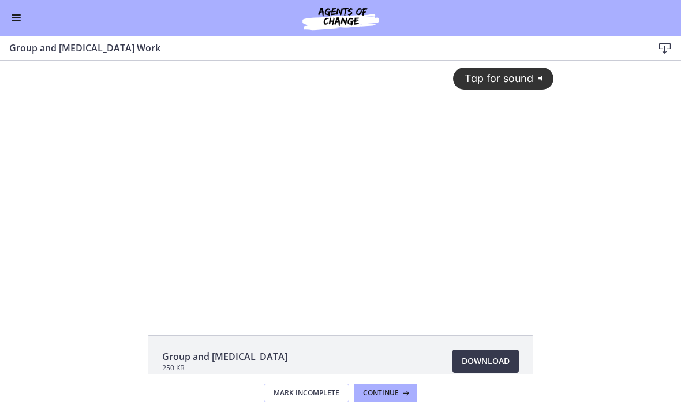
click at [165, 194] on div "Tap for sound @keyframes VOLUME_SMALL_WAVE_FLASH { 0% { opacity: 0; } 33% { opa…" at bounding box center [341, 175] width 440 height 229
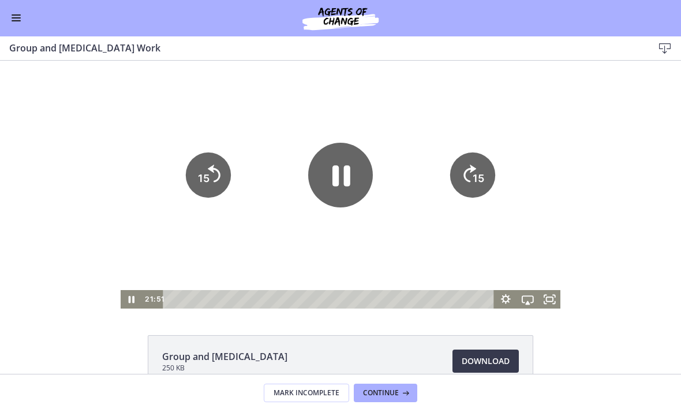
click at [192, 178] on icon "15" at bounding box center [208, 174] width 45 height 45
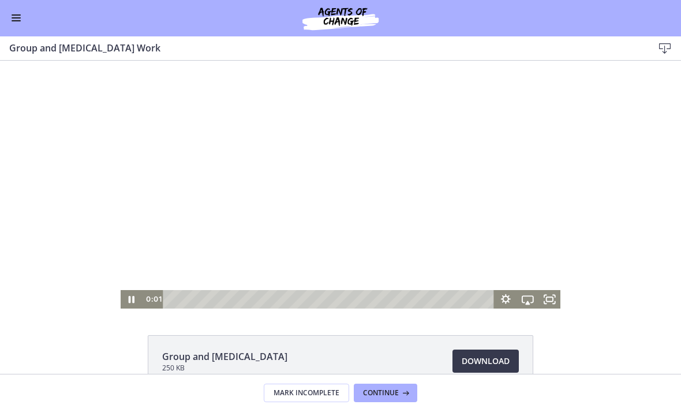
click at [490, 163] on div at bounding box center [341, 185] width 440 height 248
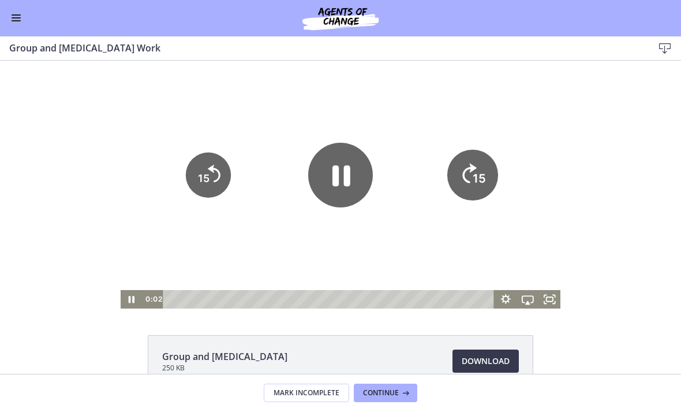
click at [484, 178] on tspan "15" at bounding box center [479, 178] width 13 height 14
click at [484, 175] on tspan "15" at bounding box center [479, 178] width 12 height 12
click at [480, 173] on text "15" at bounding box center [479, 178] width 13 height 14
click at [481, 175] on tspan "15" at bounding box center [479, 178] width 13 height 14
click at [560, 294] on icon "Fullscreen" at bounding box center [550, 299] width 22 height 18
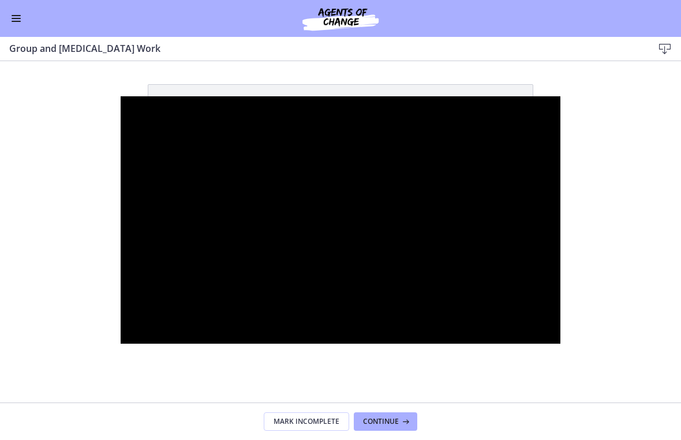
click at [561, 293] on div at bounding box center [341, 220] width 440 height 248
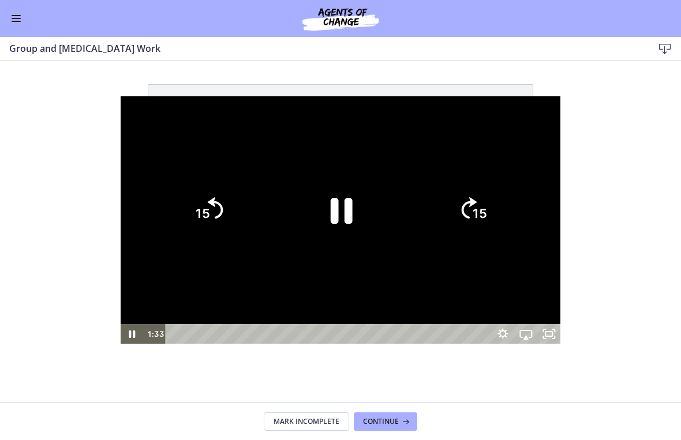
click at [500, 211] on icon "15" at bounding box center [472, 209] width 55 height 55
click at [487, 212] on tspan "15" at bounding box center [480, 214] width 14 height 15
click at [500, 212] on icon "15" at bounding box center [472, 209] width 55 height 55
click at [487, 245] on icon "15" at bounding box center [473, 259] width 28 height 28
click at [500, 215] on icon "15" at bounding box center [472, 209] width 55 height 55
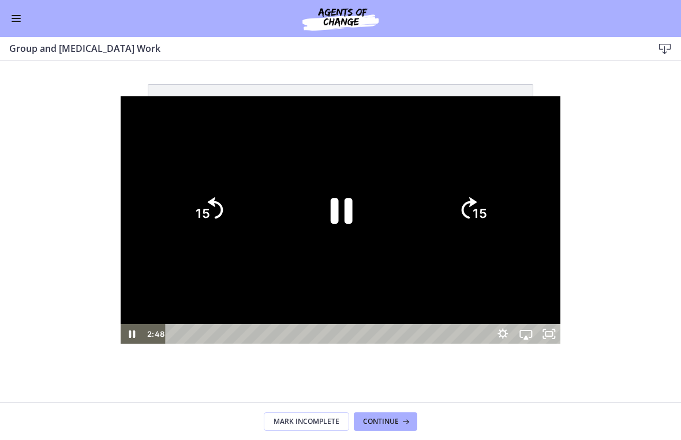
click at [500, 220] on icon "15" at bounding box center [472, 209] width 55 height 55
click at [504, 220] on icon "15" at bounding box center [473, 210] width 62 height 62
click at [489, 223] on tspan "15" at bounding box center [481, 214] width 16 height 17
click at [487, 222] on tspan "15" at bounding box center [480, 214] width 14 height 15
click at [500, 216] on icon "15" at bounding box center [472, 209] width 55 height 55
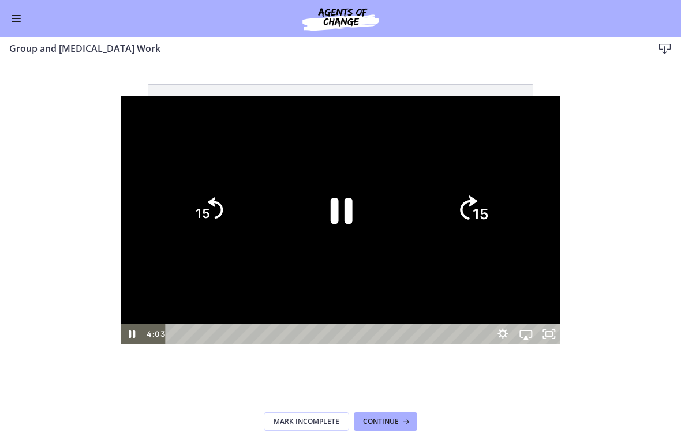
click at [504, 216] on icon "15" at bounding box center [473, 210] width 62 height 62
click at [489, 219] on tspan "15" at bounding box center [481, 214] width 16 height 17
click at [500, 213] on icon "15" at bounding box center [472, 209] width 55 height 55
click at [487, 216] on tspan "15" at bounding box center [480, 214] width 14 height 15
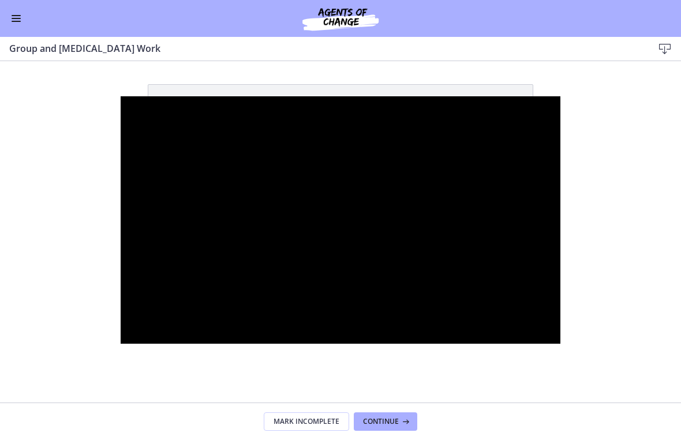
click at [561, 252] on div at bounding box center [341, 220] width 440 height 248
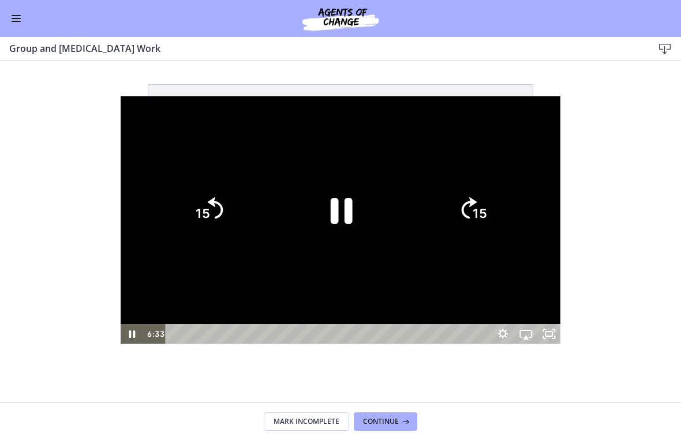
click at [500, 205] on icon "15" at bounding box center [472, 209] width 55 height 55
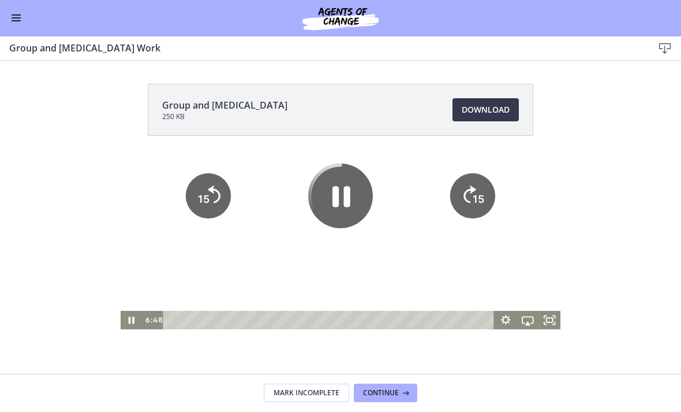
click at [348, 163] on icon "Pause" at bounding box center [340, 195] width 65 height 65
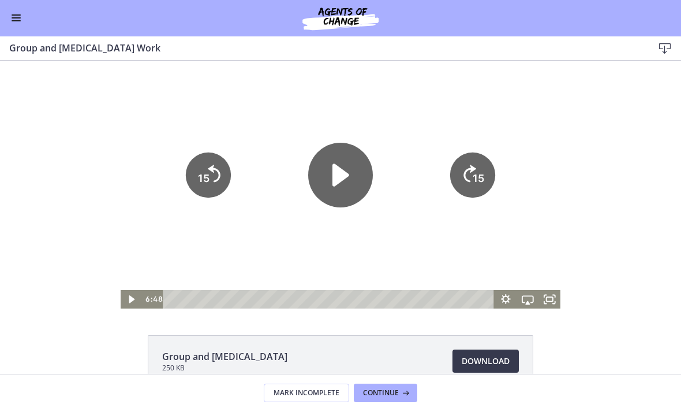
click at [358, 177] on icon "Play Video" at bounding box center [340, 175] width 65 height 65
click at [10, 21] on button "Enable menu" at bounding box center [16, 19] width 14 height 14
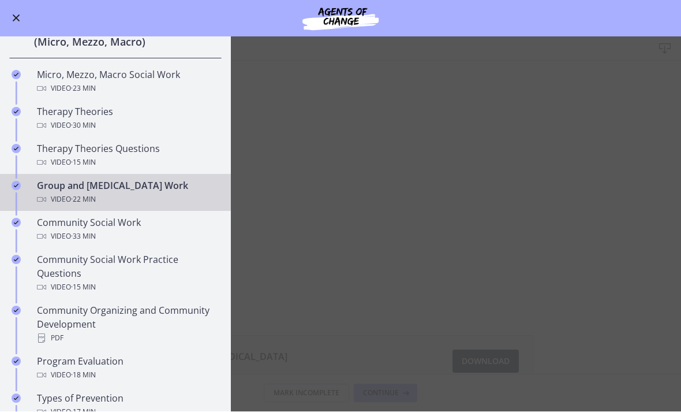
click at [161, 233] on div "Video · 33 min" at bounding box center [127, 237] width 180 height 14
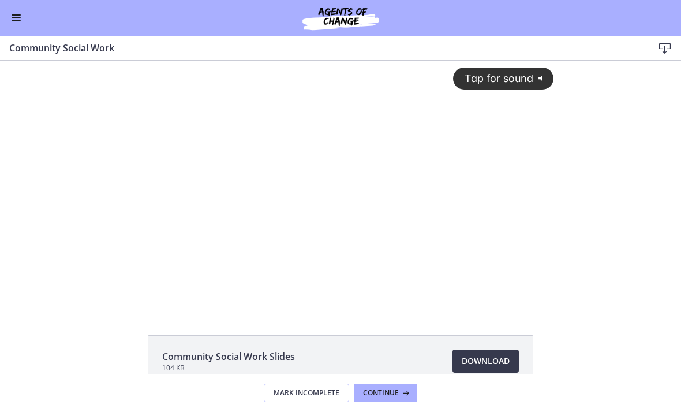
click at [311, 143] on div "Tap for sound @keyframes VOLUME_SMALL_WAVE_FLASH { 0% { opacity: 0; } 33% { opa…" at bounding box center [341, 175] width 440 height 229
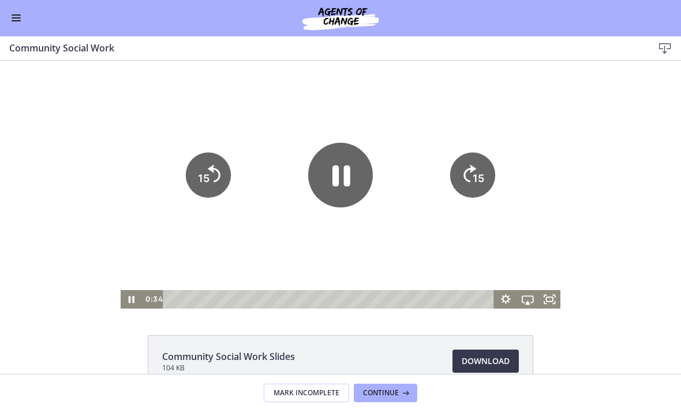
click at [554, 304] on icon "Fullscreen" at bounding box center [554, 302] width 2 height 2
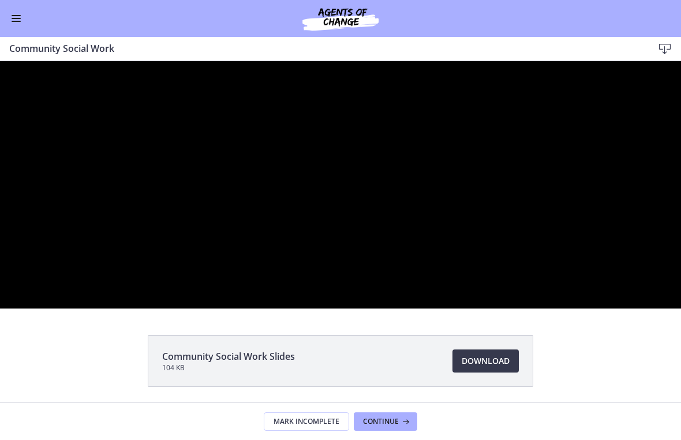
click at [516, 309] on div at bounding box center [340, 185] width 681 height 248
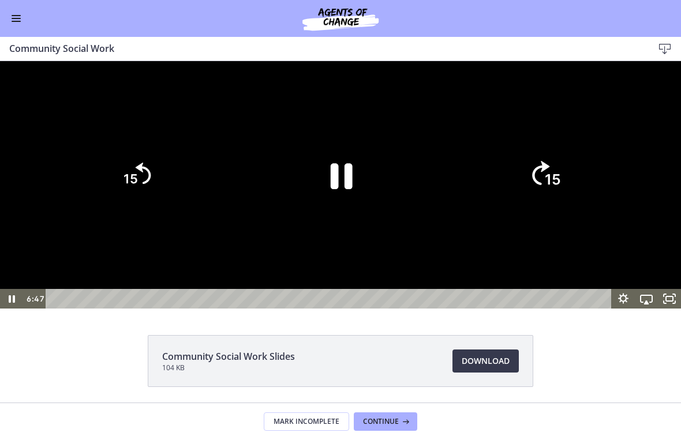
click at [554, 188] on tspan "15" at bounding box center [553, 179] width 16 height 17
click at [559, 186] on tspan "15" at bounding box center [552, 178] width 14 height 15
click at [559, 203] on icon "15" at bounding box center [544, 174] width 55 height 55
click at [563, 206] on icon "15" at bounding box center [545, 175] width 62 height 62
click at [556, 186] on tspan "15" at bounding box center [552, 178] width 14 height 15
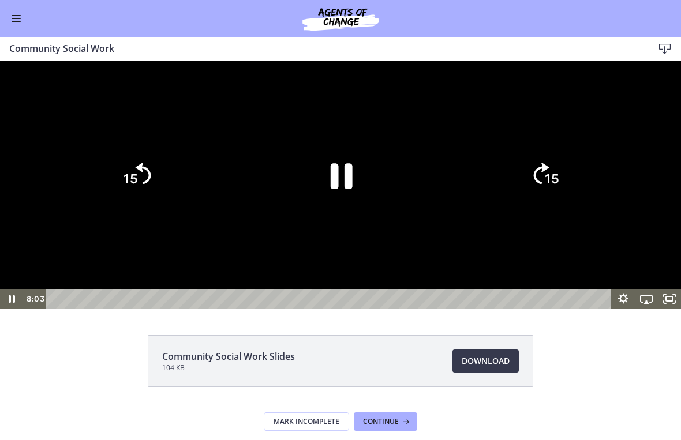
click at [566, 203] on icon "15" at bounding box center [544, 174] width 55 height 55
click at [565, 206] on icon "15" at bounding box center [545, 175] width 62 height 62
click at [556, 161] on icon "15" at bounding box center [544, 126] width 69 height 69
click at [556, 203] on icon "15" at bounding box center [544, 174] width 55 height 55
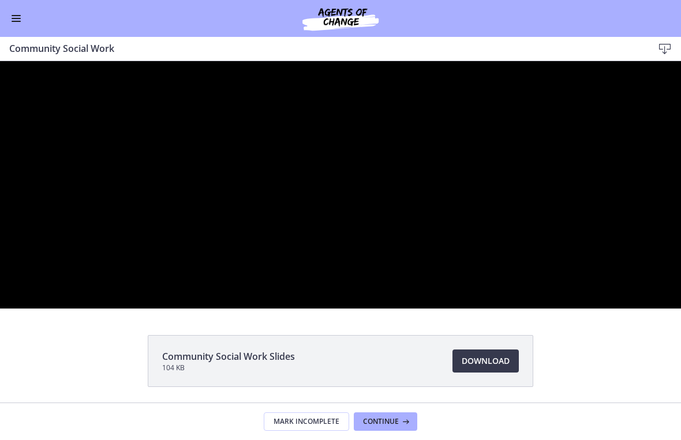
click at [548, 309] on div at bounding box center [340, 185] width 681 height 248
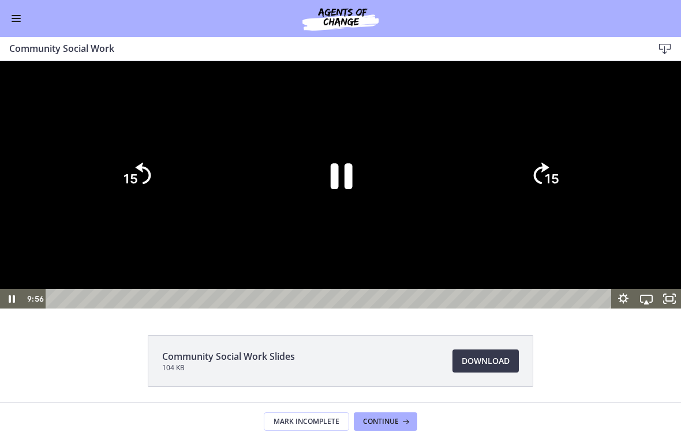
click at [559, 186] on tspan "15" at bounding box center [552, 178] width 14 height 15
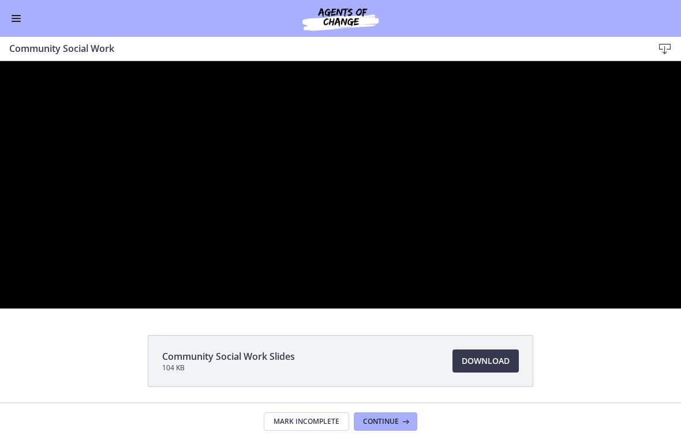
click at [402, 307] on div at bounding box center [340, 185] width 681 height 248
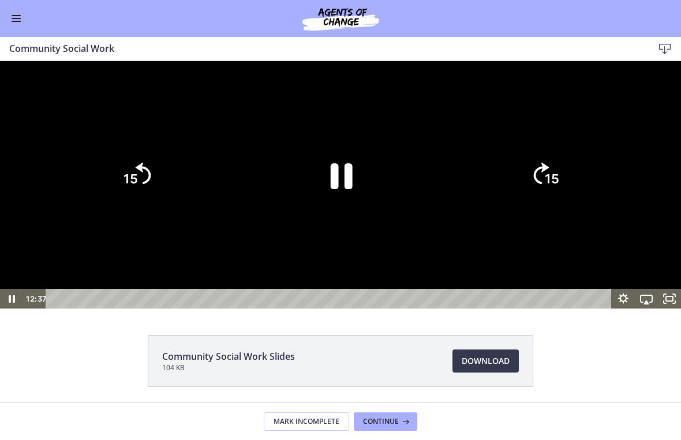
click at [553, 186] on tspan "15" at bounding box center [552, 178] width 14 height 15
click at [558, 186] on tspan "15" at bounding box center [552, 178] width 14 height 15
click at [552, 203] on icon "15" at bounding box center [544, 174] width 55 height 55
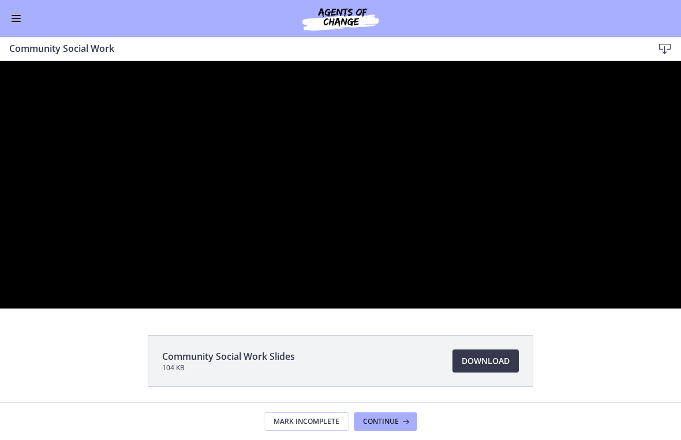
click at [271, 309] on div at bounding box center [340, 185] width 681 height 248
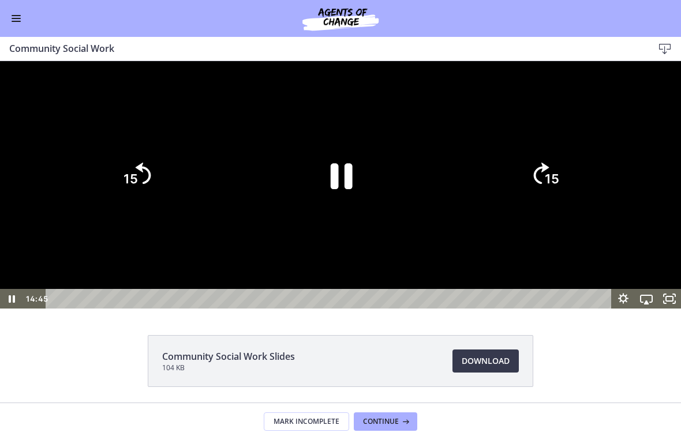
click at [262, 309] on div at bounding box center [340, 185] width 681 height 248
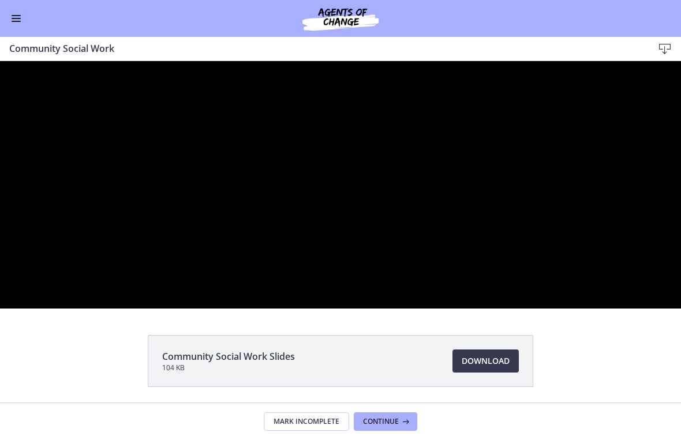
click at [353, 246] on div at bounding box center [340, 185] width 681 height 248
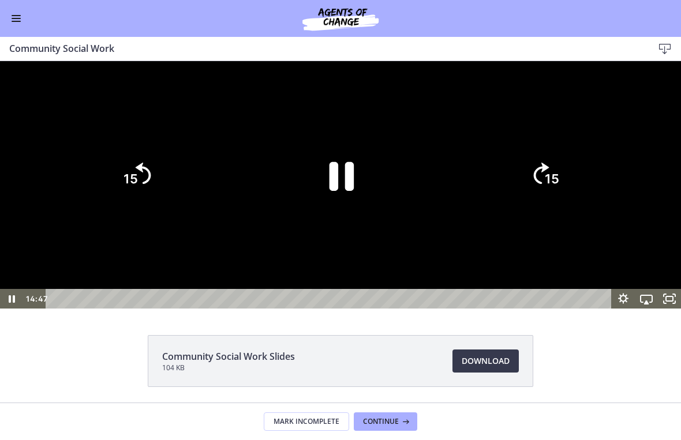
click at [333, 190] on icon "Pause" at bounding box center [342, 176] width 25 height 29
click at [356, 215] on icon "Play Video" at bounding box center [341, 176] width 80 height 80
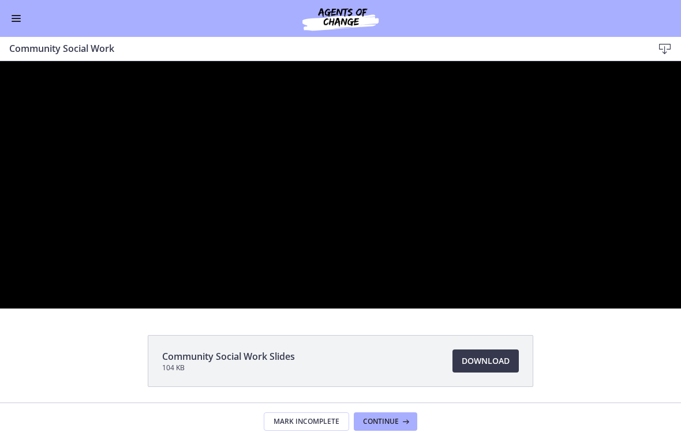
click at [483, 244] on div at bounding box center [340, 185] width 681 height 248
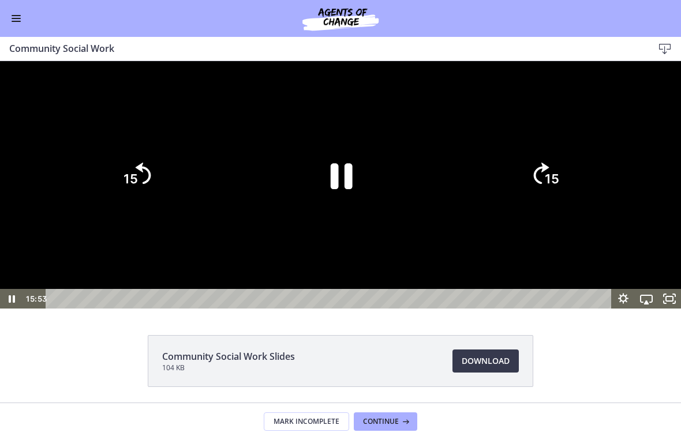
click at [546, 184] on icon "Skip ahead 15 seconds" at bounding box center [542, 172] width 16 height 21
click at [549, 186] on tspan "15" at bounding box center [552, 178] width 14 height 15
click at [549, 203] on icon "15" at bounding box center [544, 174] width 55 height 55
click at [559, 203] on icon "15" at bounding box center [544, 174] width 55 height 55
click at [536, 203] on icon "15" at bounding box center [544, 174] width 55 height 55
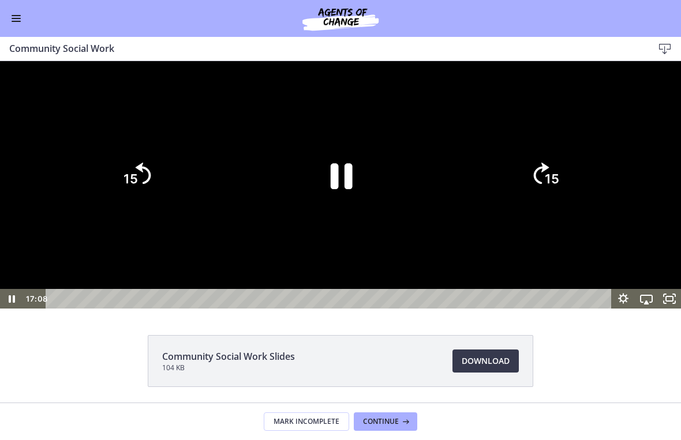
click at [536, 184] on icon "Skip ahead 15 seconds" at bounding box center [542, 172] width 16 height 21
click at [530, 203] on icon "15" at bounding box center [544, 174] width 55 height 55
click at [540, 206] on icon "15" at bounding box center [545, 175] width 62 height 62
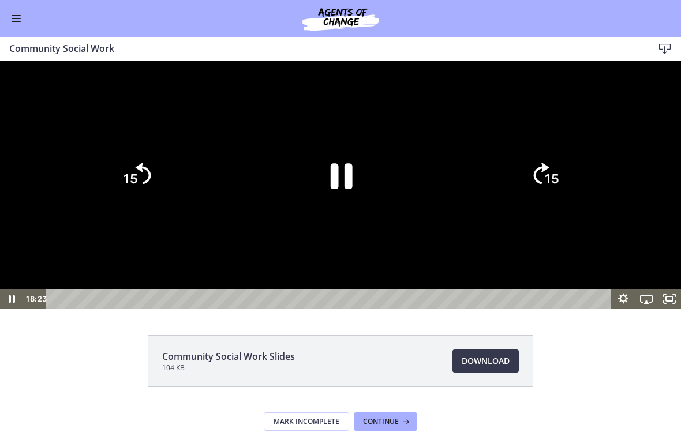
click at [537, 203] on icon "15" at bounding box center [544, 174] width 55 height 55
click at [536, 203] on icon "15" at bounding box center [544, 174] width 55 height 55
click at [541, 137] on icon "Skip ahead 15 seconds" at bounding box center [541, 124] width 20 height 27
click at [540, 203] on icon "15" at bounding box center [544, 174] width 55 height 55
click at [543, 184] on icon "Skip ahead 15 seconds" at bounding box center [542, 172] width 16 height 21
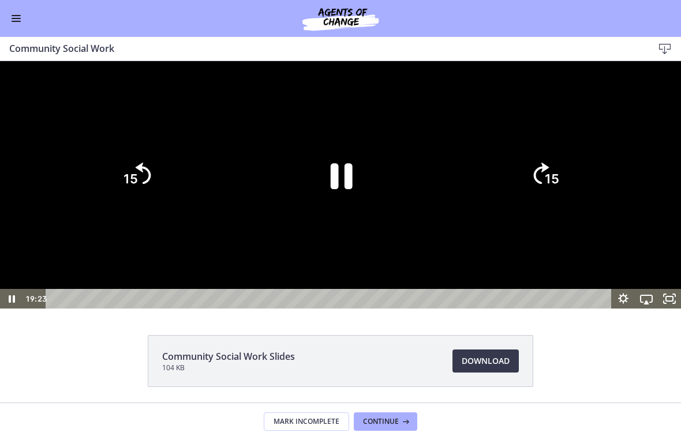
click at [542, 203] on icon "15" at bounding box center [544, 174] width 55 height 55
click at [555, 186] on tspan "15" at bounding box center [552, 178] width 14 height 15
click at [555, 203] on icon "15" at bounding box center [544, 174] width 55 height 55
click at [547, 203] on icon "15" at bounding box center [544, 174] width 55 height 55
click at [547, 206] on icon "15" at bounding box center [545, 175] width 62 height 62
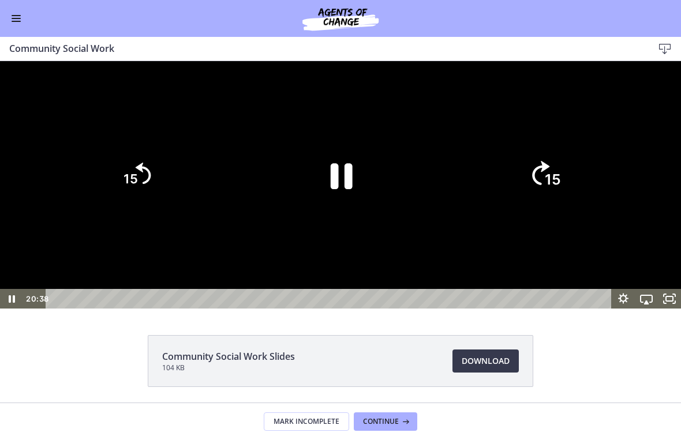
click at [547, 206] on icon "15" at bounding box center [545, 175] width 62 height 62
click at [547, 184] on icon "Skip ahead 15 seconds" at bounding box center [542, 172] width 16 height 21
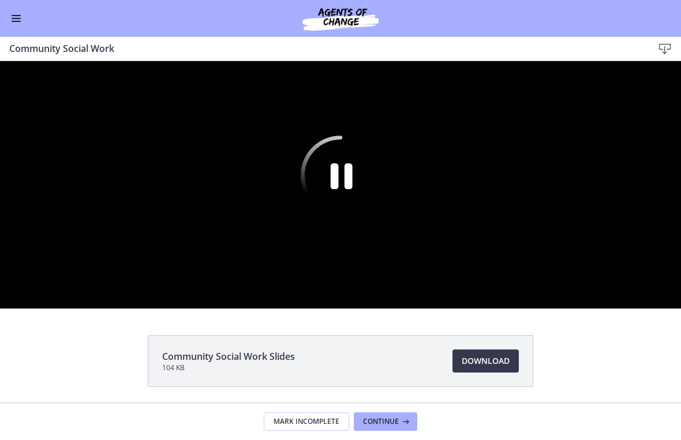
click at [473, 297] on div at bounding box center [340, 185] width 681 height 248
click at [405, 309] on div at bounding box center [340, 185] width 681 height 248
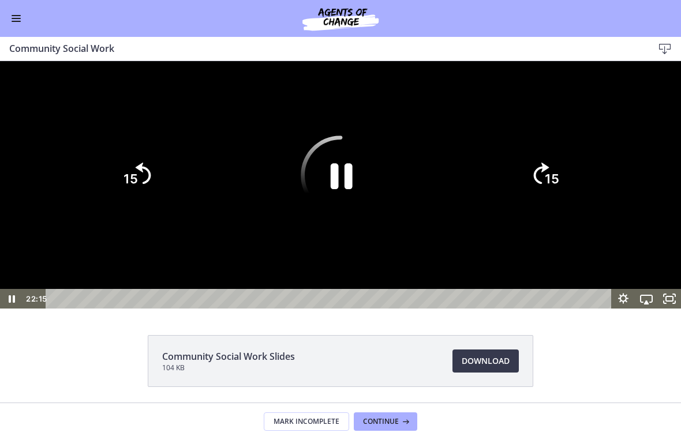
click at [366, 215] on icon "Pause" at bounding box center [341, 176] width 80 height 80
click at [356, 215] on icon "Play Video" at bounding box center [341, 176] width 80 height 80
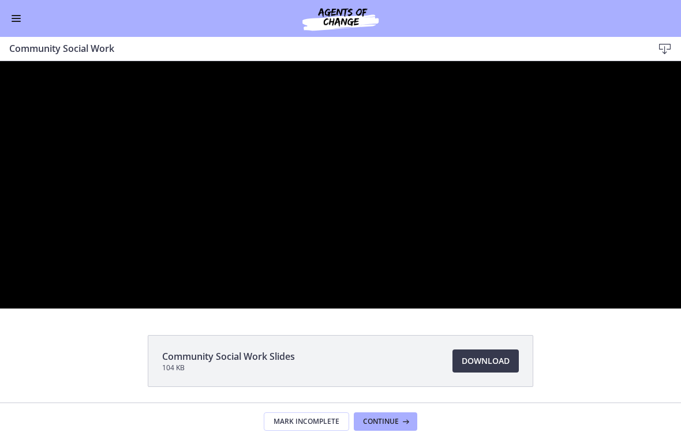
click at [347, 309] on div at bounding box center [340, 185] width 681 height 248
click at [315, 270] on div at bounding box center [340, 185] width 681 height 248
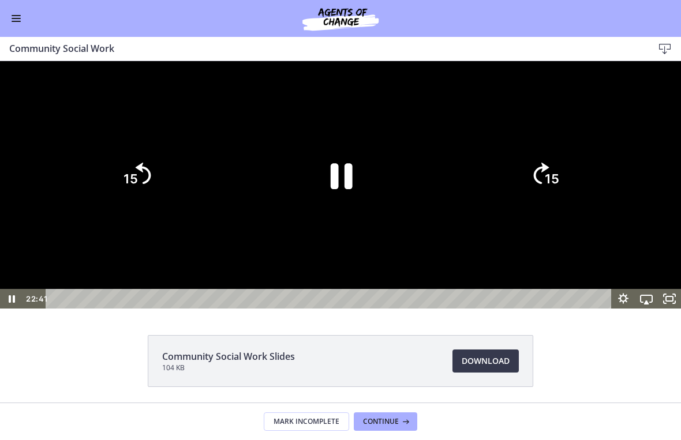
click at [127, 186] on tspan "15" at bounding box center [131, 178] width 14 height 15
click at [127, 206] on icon "15" at bounding box center [136, 175] width 62 height 62
click at [151, 206] on icon "15" at bounding box center [136, 175] width 62 height 62
click at [144, 203] on icon "15" at bounding box center [136, 174] width 55 height 55
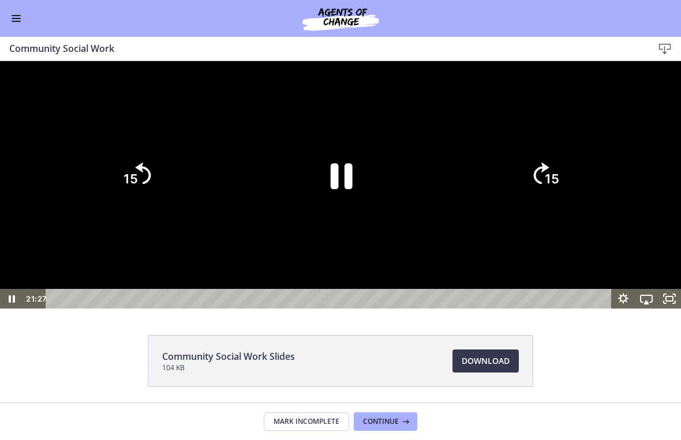
click at [144, 203] on icon "15" at bounding box center [136, 174] width 55 height 55
click at [144, 184] on icon "Skip back 15 seconds" at bounding box center [144, 172] width 16 height 21
click at [144, 206] on icon "15" at bounding box center [136, 175] width 62 height 62
click at [145, 203] on icon "15" at bounding box center [136, 174] width 55 height 55
click at [144, 184] on icon "Skip back 15 seconds" at bounding box center [144, 172] width 16 height 21
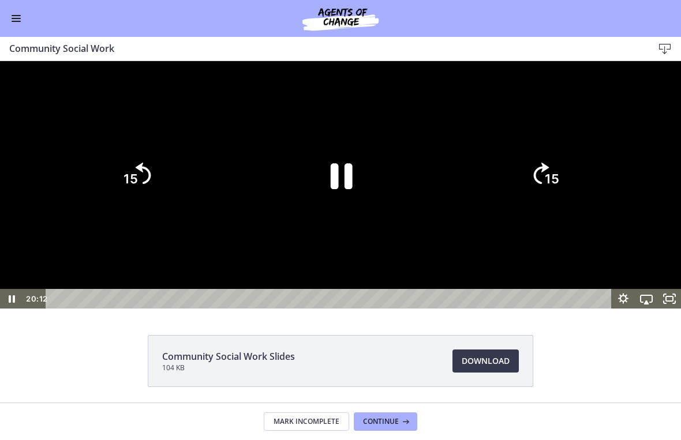
click at [135, 186] on text "15" at bounding box center [131, 178] width 14 height 15
click at [134, 203] on icon "15" at bounding box center [136, 174] width 55 height 55
click at [136, 186] on tspan "15" at bounding box center [131, 178] width 14 height 15
click at [136, 206] on icon "15" at bounding box center [136, 175] width 62 height 62
click at [140, 161] on icon "15" at bounding box center [136, 126] width 69 height 69
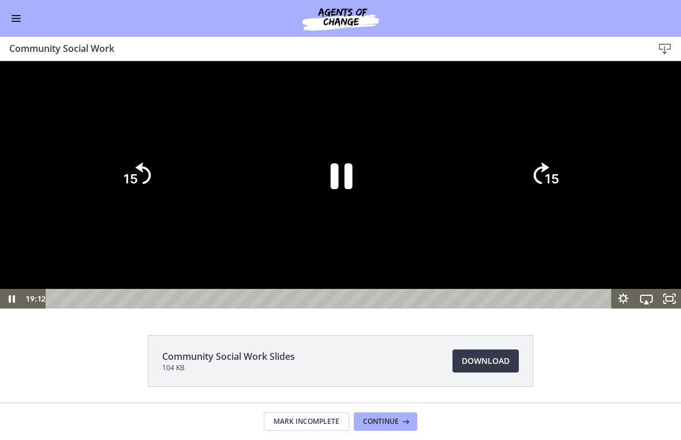
click at [139, 203] on icon "15" at bounding box center [136, 174] width 55 height 55
click at [141, 161] on icon "15" at bounding box center [136, 126] width 69 height 69
click at [140, 203] on icon "15" at bounding box center [136, 174] width 55 height 55
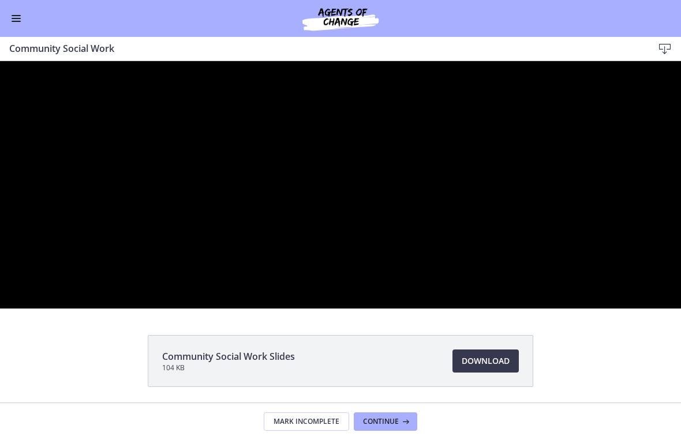
click at [503, 275] on div at bounding box center [340, 185] width 681 height 248
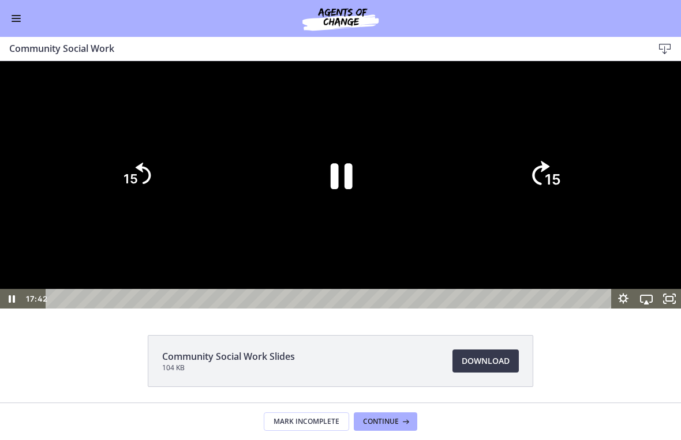
click at [537, 185] on icon "Skip ahead 15 seconds" at bounding box center [540, 173] width 17 height 24
click at [547, 188] on text "15" at bounding box center [553, 179] width 16 height 17
click at [547, 203] on icon "15" at bounding box center [544, 174] width 55 height 55
click at [541, 203] on icon "15" at bounding box center [544, 174] width 55 height 55
click at [541, 206] on icon "15" at bounding box center [545, 175] width 62 height 62
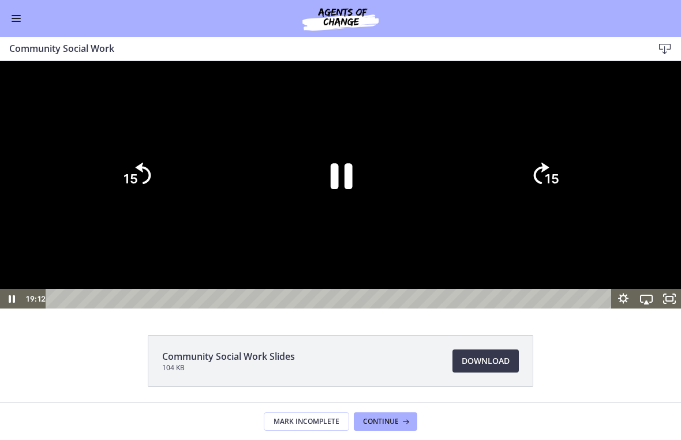
click at [560, 203] on icon "15" at bounding box center [544, 174] width 55 height 55
click at [558, 203] on icon "15" at bounding box center [544, 174] width 55 height 55
click at [369, 220] on icon "Pause" at bounding box center [340, 174] width 89 height 89
click at [358, 215] on icon "Play Video" at bounding box center [341, 176] width 80 height 80
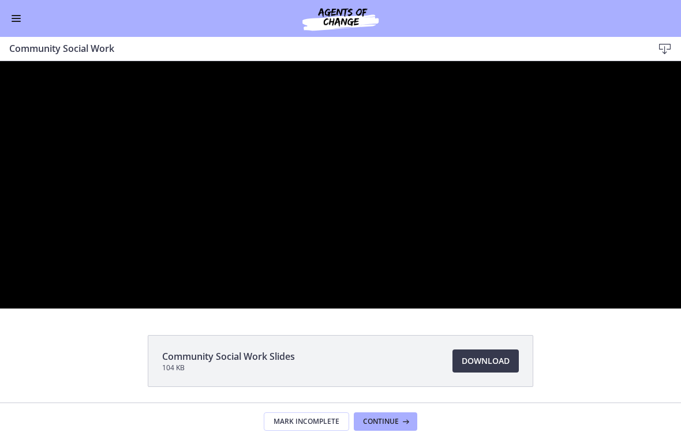
click at [507, 309] on div at bounding box center [340, 185] width 681 height 248
click at [483, 309] on div at bounding box center [340, 185] width 681 height 248
click at [489, 309] on div at bounding box center [340, 185] width 681 height 248
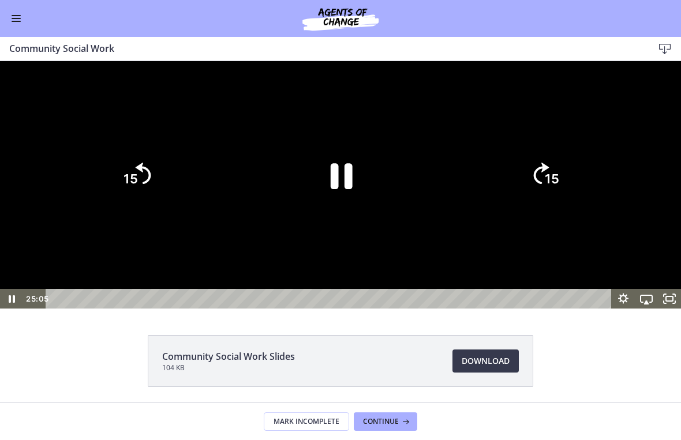
click at [496, 309] on div at bounding box center [340, 185] width 681 height 248
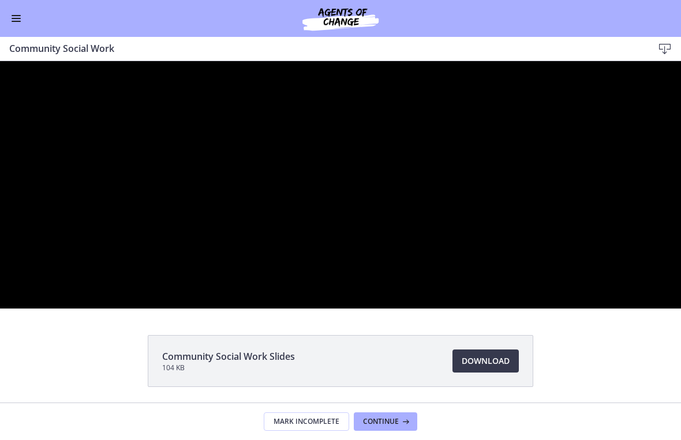
click at [500, 309] on div at bounding box center [340, 185] width 681 height 248
click at [338, 244] on div at bounding box center [340, 185] width 681 height 248
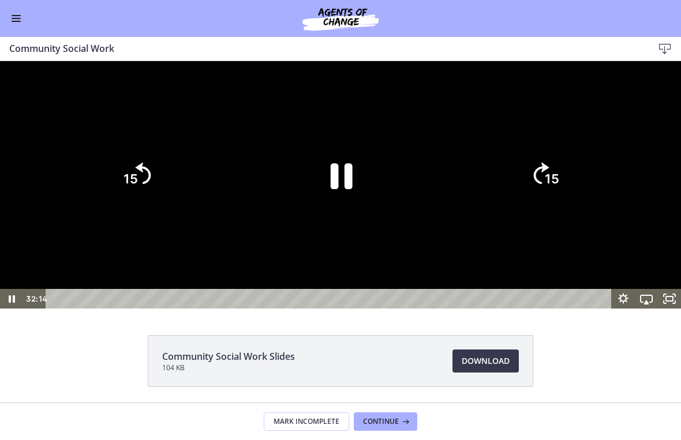
click at [345, 189] on icon "Pause" at bounding box center [342, 176] width 22 height 26
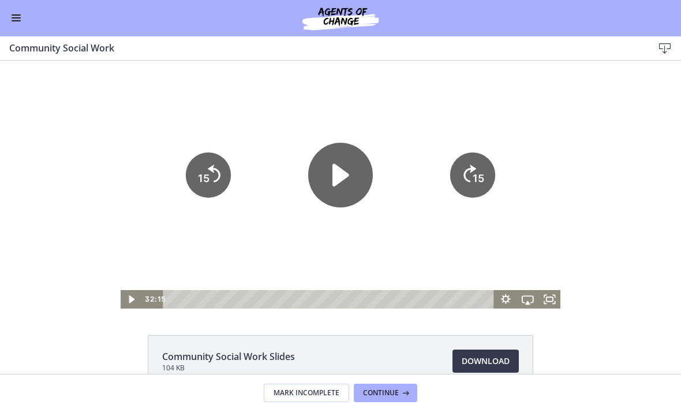
click at [23, 11] on div "Go to Dashboard" at bounding box center [340, 18] width 681 height 37
click at [15, 24] on button "Enable menu" at bounding box center [16, 19] width 14 height 14
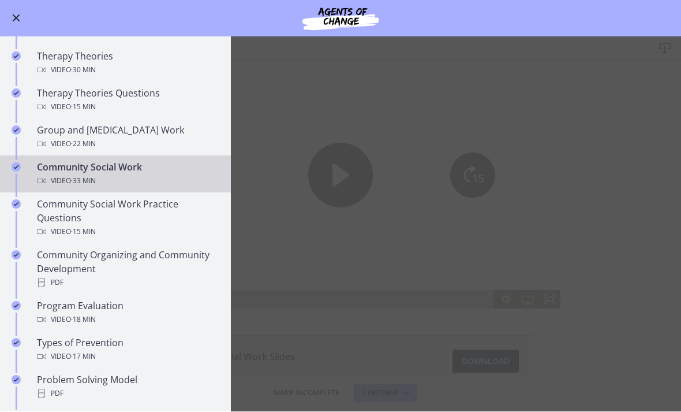
scroll to position [462, 0]
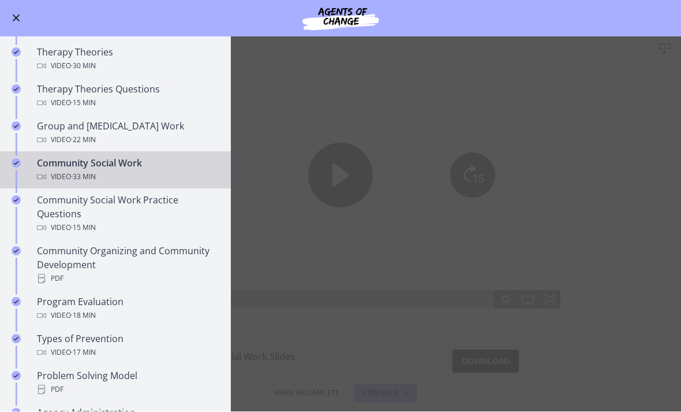
click at [170, 263] on div "Community Organizing and Community Development PDF" at bounding box center [127, 265] width 180 height 42
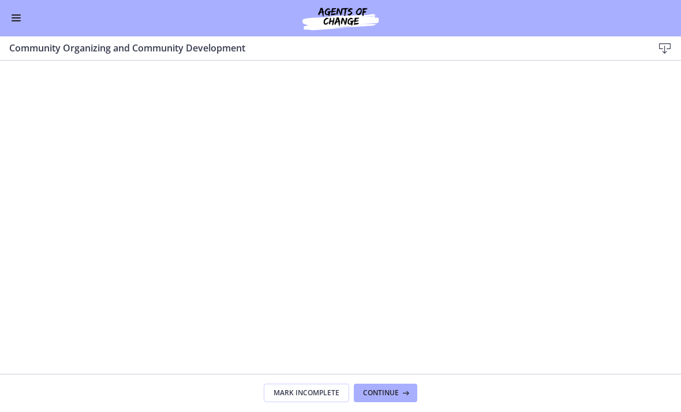
click at [22, 23] on button "Enable menu" at bounding box center [16, 19] width 14 height 14
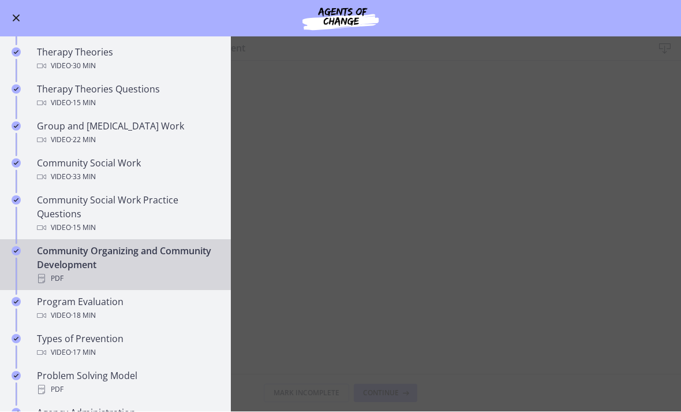
click at [173, 306] on div "Program Evaluation Video · 18 min" at bounding box center [127, 309] width 180 height 28
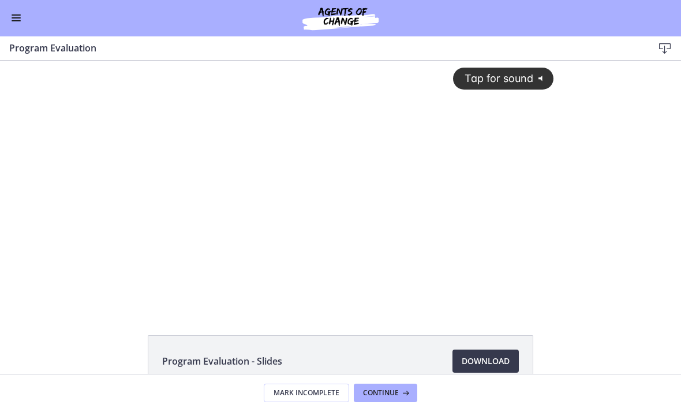
click at [337, 182] on div "Tap for sound @keyframes VOLUME_SMALL_WAVE_FLASH { 0% { opacity: 0; } 33% { opa…" at bounding box center [341, 175] width 440 height 229
click at [458, 196] on div at bounding box center [341, 185] width 440 height 248
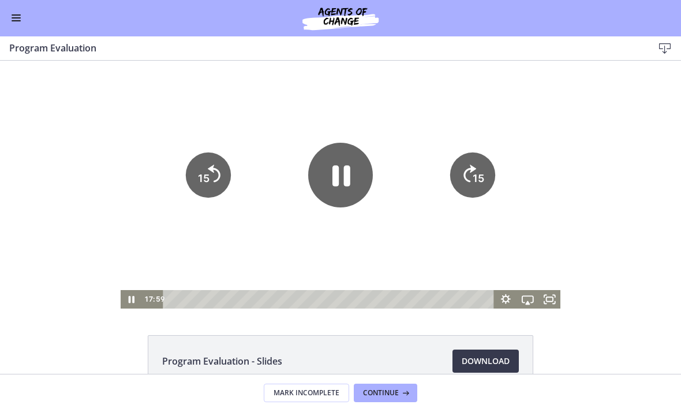
click at [474, 176] on tspan "15" at bounding box center [479, 178] width 12 height 12
click at [488, 169] on icon "15" at bounding box center [472, 174] width 45 height 45
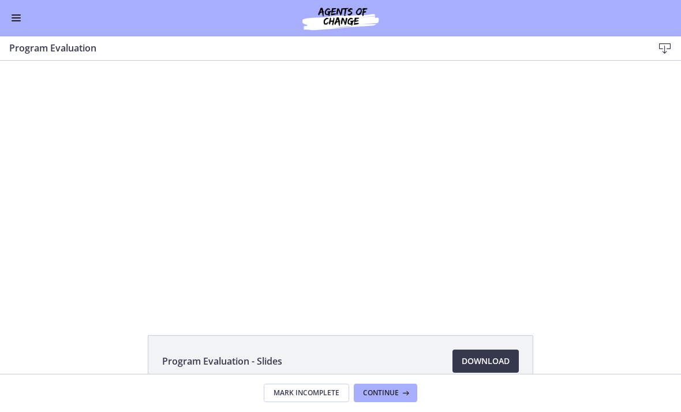
click at [399, 208] on div "Tap for sound @keyframes VOLUME_SMALL_WAVE_FLASH { 0% { opacity: 0; } 33% { opa…" at bounding box center [341, 185] width 440 height 248
click at [395, 195] on div "Tap for sound @keyframes VOLUME_SMALL_WAVE_FLASH { 0% { opacity: 0; } 33% { opa…" at bounding box center [341, 185] width 440 height 248
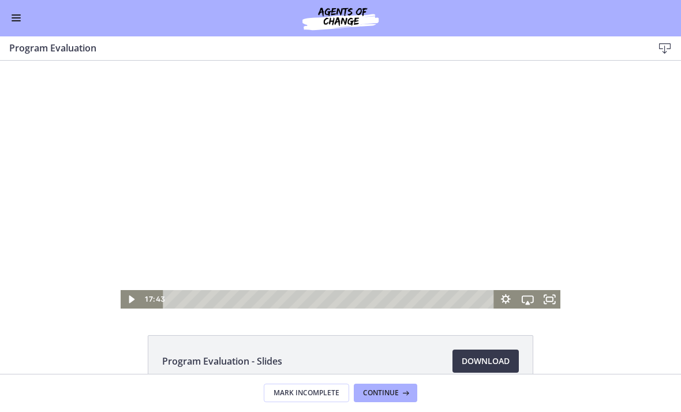
click at [133, 299] on icon "Play Video" at bounding box center [132, 299] width 6 height 8
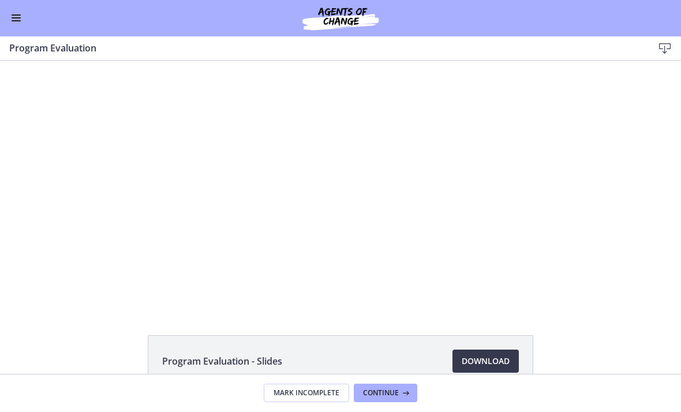
click at [435, 197] on div at bounding box center [341, 185] width 440 height 248
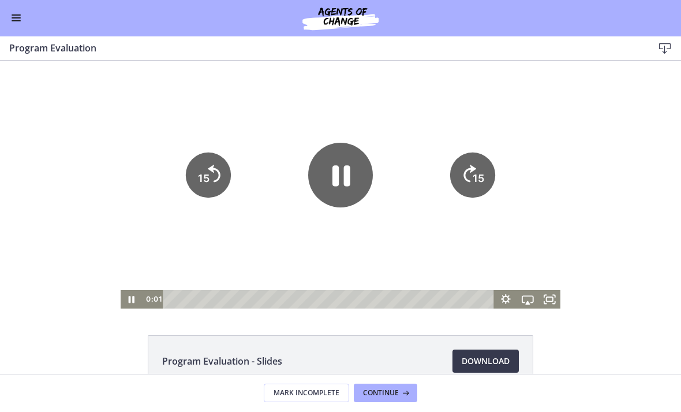
click at [480, 168] on icon "15" at bounding box center [472, 174] width 45 height 45
click at [485, 173] on icon "15" at bounding box center [472, 174] width 45 height 45
click at [485, 172] on icon "15" at bounding box center [472, 174] width 45 height 45
click at [481, 164] on icon "15" at bounding box center [472, 135] width 57 height 57
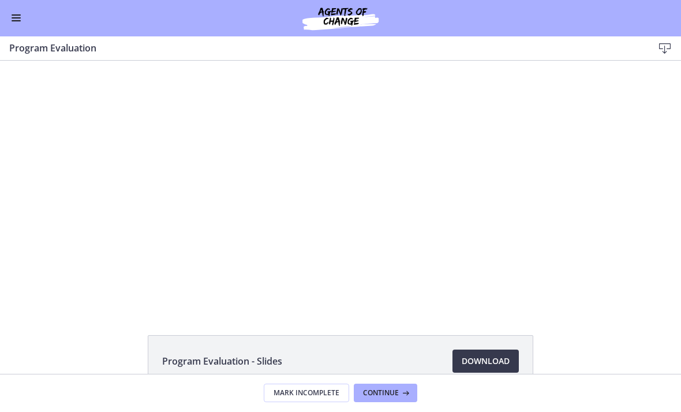
click at [394, 191] on div at bounding box center [341, 185] width 440 height 248
click at [387, 163] on div at bounding box center [341, 185] width 440 height 248
click at [196, 195] on div at bounding box center [341, 185] width 440 height 248
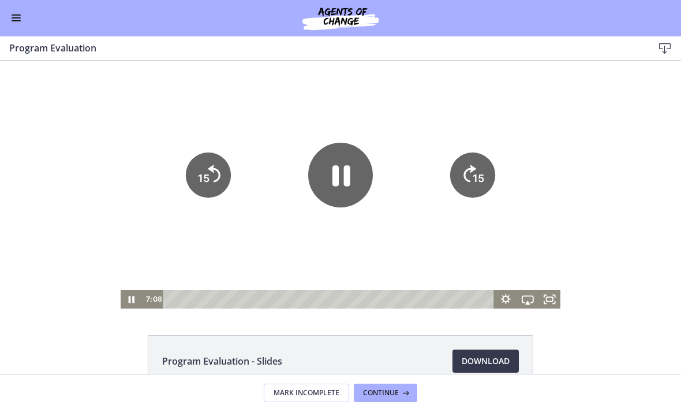
click at [14, 20] on button "Enable menu" at bounding box center [16, 19] width 14 height 14
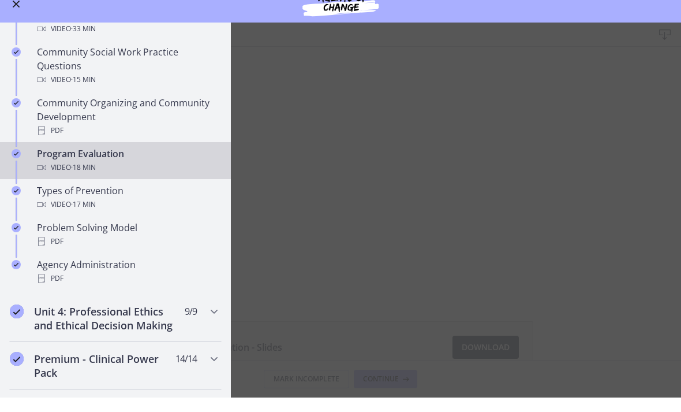
scroll to position [598, 0]
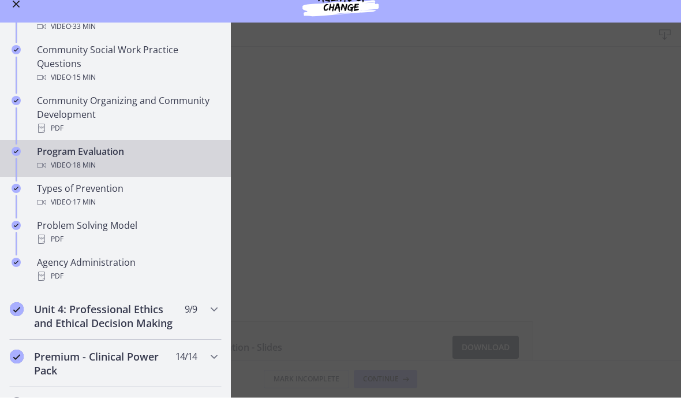
click at [13, 12] on button "Enable menu" at bounding box center [16, 19] width 14 height 14
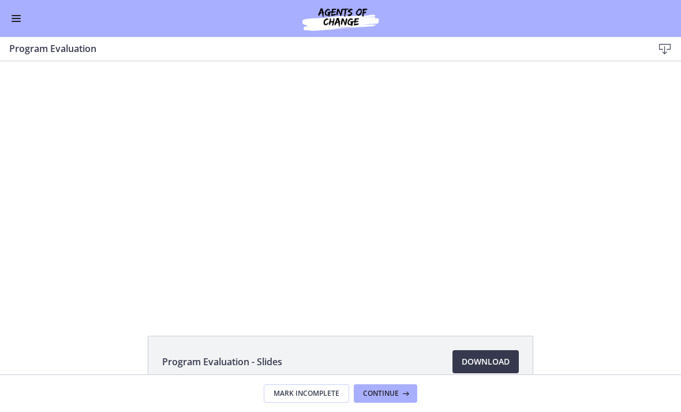
click at [498, 210] on div at bounding box center [341, 185] width 440 height 248
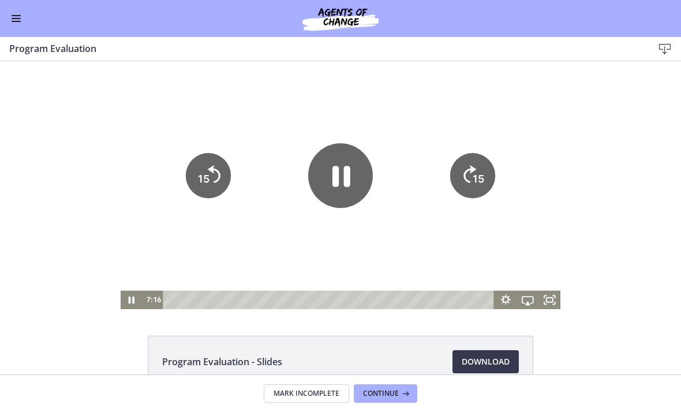
click at [553, 302] on rect "Fullscreen" at bounding box center [550, 299] width 6 height 5
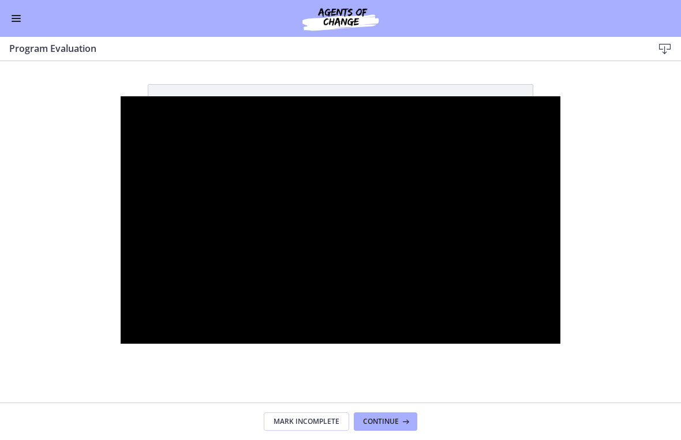
click at [426, 323] on div at bounding box center [341, 220] width 440 height 248
click at [383, 289] on div at bounding box center [341, 220] width 440 height 248
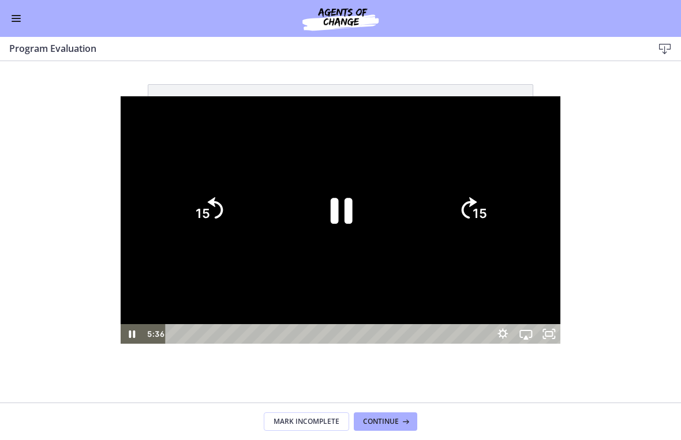
click at [500, 215] on icon "15" at bounding box center [472, 209] width 55 height 55
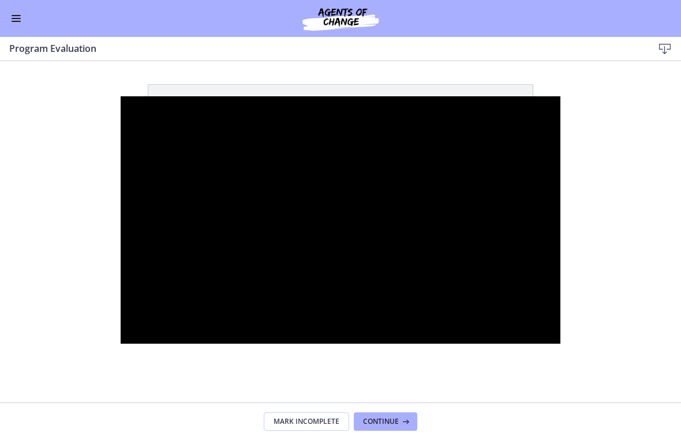
click at [385, 268] on div at bounding box center [341, 220] width 440 height 248
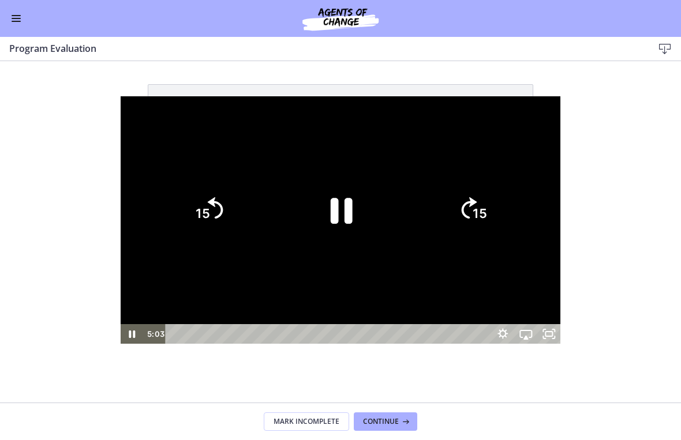
click at [355, 229] on icon "Pause" at bounding box center [341, 211] width 80 height 80
click at [459, 293] on div at bounding box center [341, 220] width 440 height 248
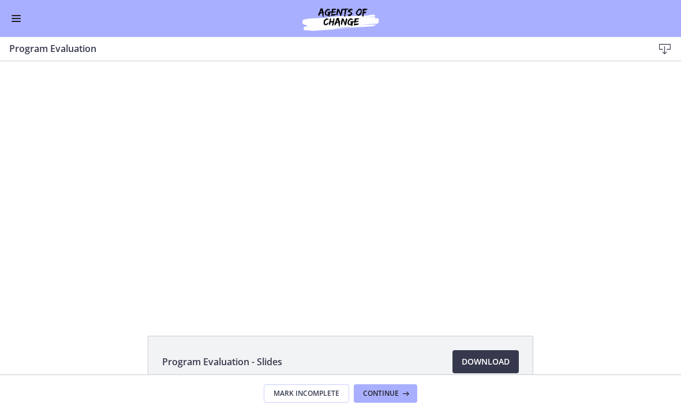
click at [18, 21] on span "Enable menu" at bounding box center [16, 21] width 9 height 1
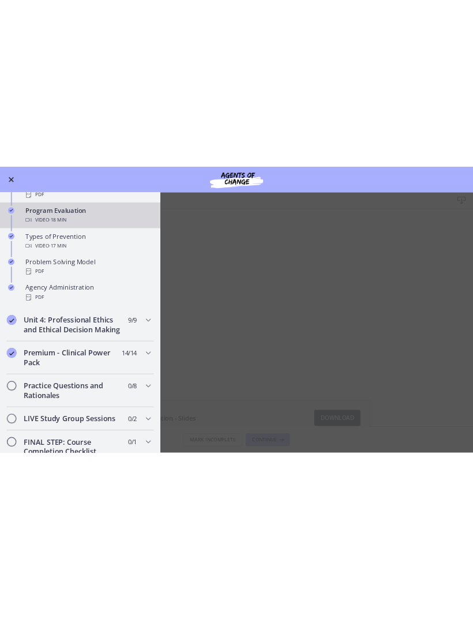
scroll to position [702, 0]
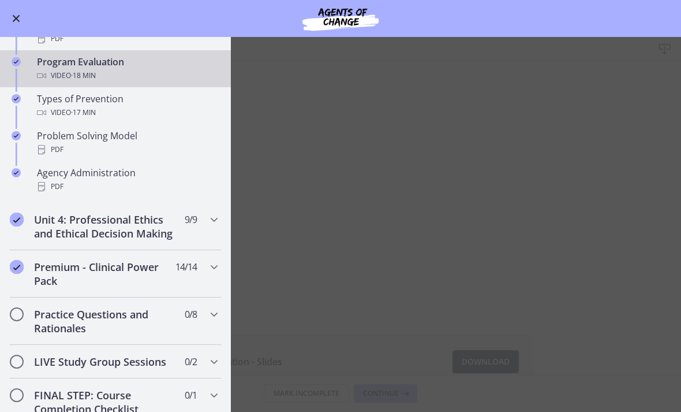
click at [50, 143] on div "PDF" at bounding box center [127, 150] width 180 height 14
